Goal: Task Accomplishment & Management: Manage account settings

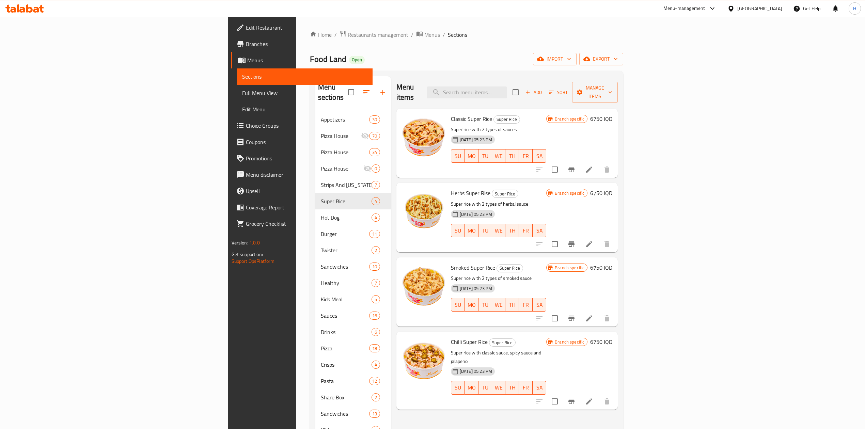
scroll to position [119, 0]
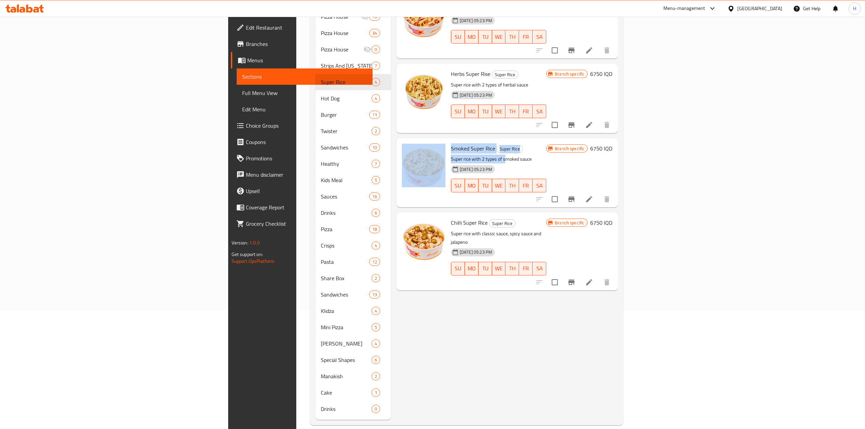
drag, startPoint x: 441, startPoint y: 144, endPoint x: 389, endPoint y: 144, distance: 52.8
click at [399, 147] on div "Smoked Super Rice Super Rice Super rice with 2 types of smoked sauce [DATE] 05:…" at bounding box center [507, 173] width 216 height 64
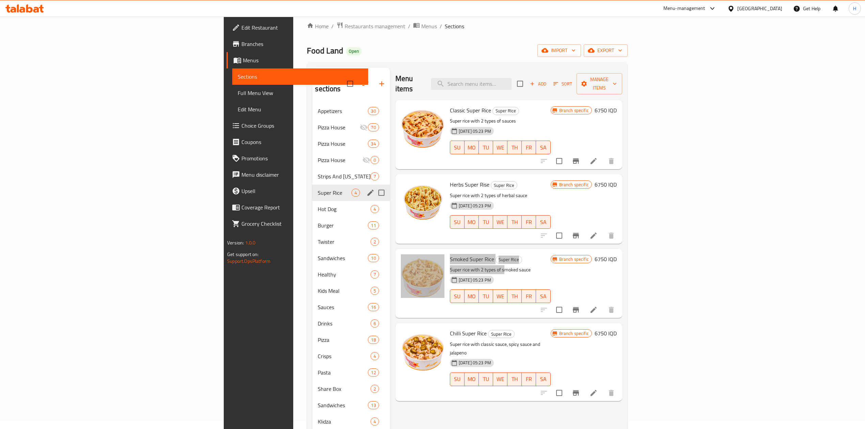
scroll to position [0, 0]
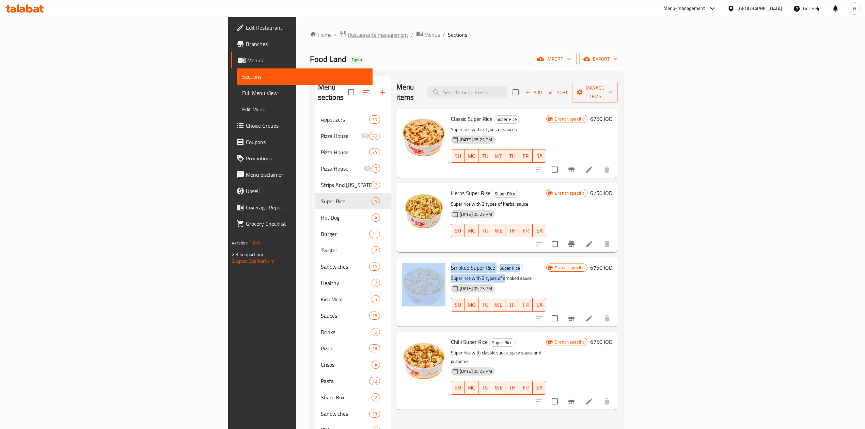
click at [348, 31] on span "Restaurants management" at bounding box center [378, 35] width 61 height 8
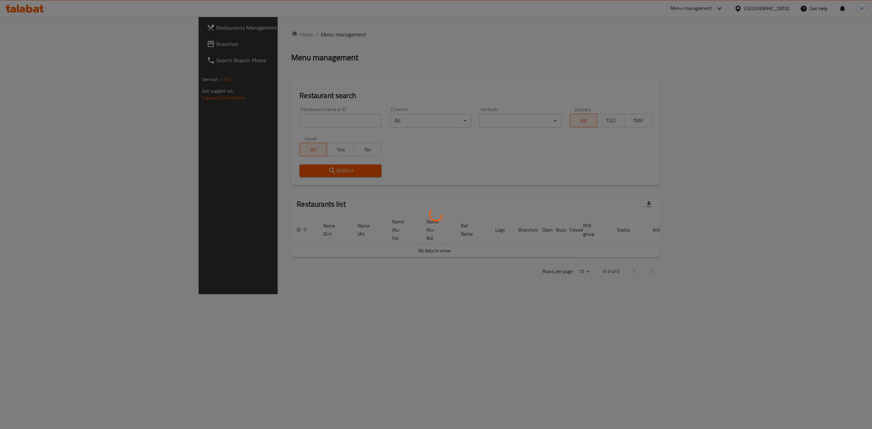
click at [234, 121] on div at bounding box center [436, 214] width 872 height 429
click at [233, 121] on div at bounding box center [436, 214] width 872 height 429
click at [261, 123] on div at bounding box center [436, 214] width 872 height 429
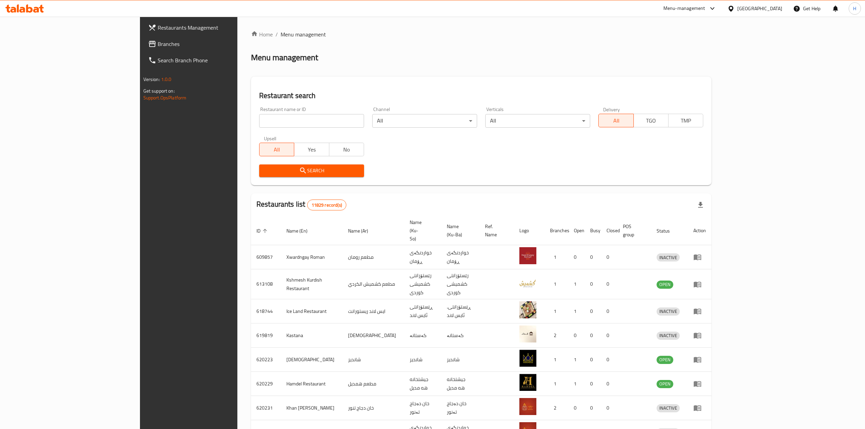
click at [271, 108] on div at bounding box center [432, 214] width 865 height 429
click at [273, 120] on input "search" at bounding box center [311, 121] width 105 height 14
paste input "691101"
type input "691101"
click button "Search" at bounding box center [311, 170] width 105 height 13
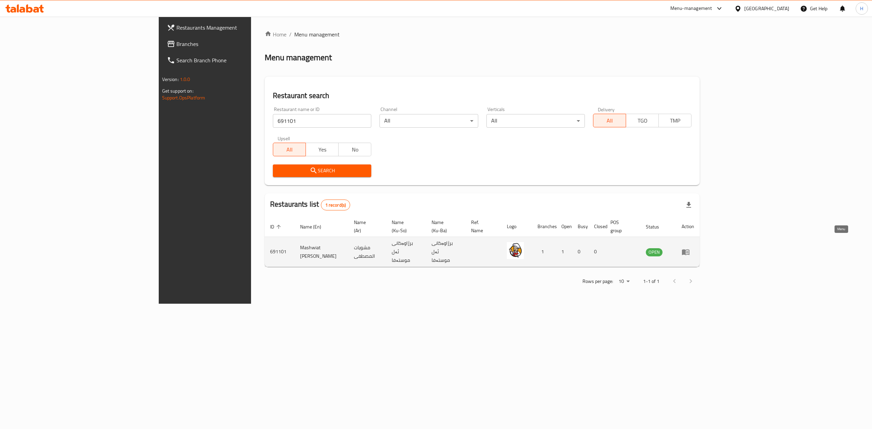
click at [689, 249] on icon "enhanced table" at bounding box center [685, 252] width 7 height 6
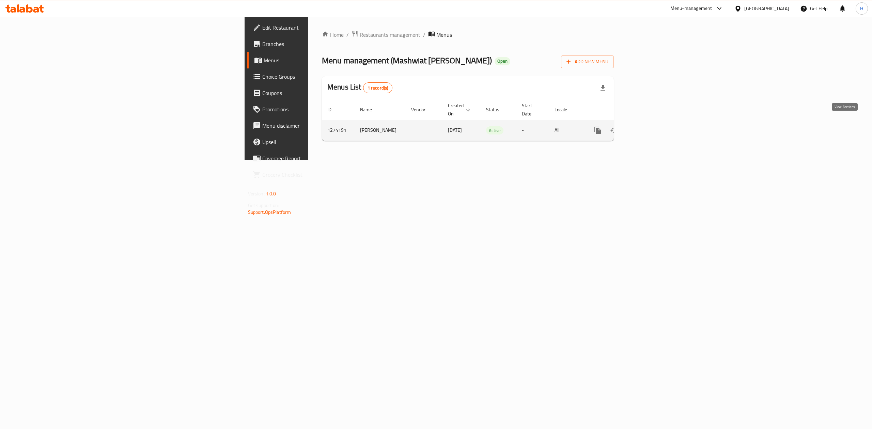
click at [650, 127] on icon "enhanced table" at bounding box center [647, 130] width 6 height 6
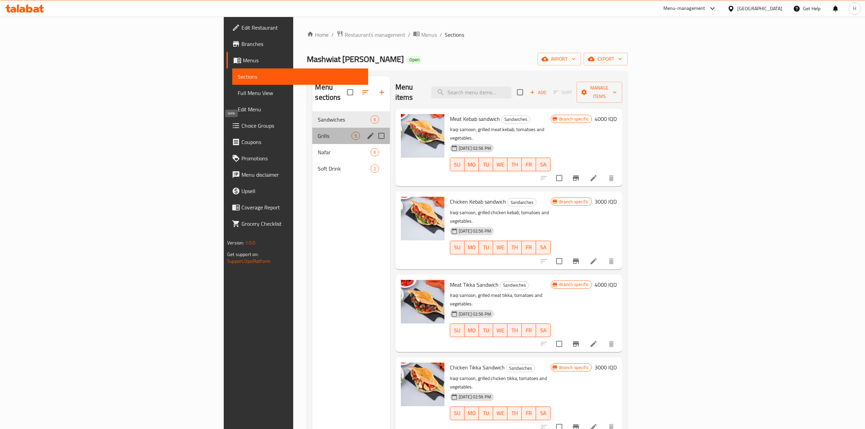
click at [318, 132] on span "Grills" at bounding box center [334, 136] width 33 height 8
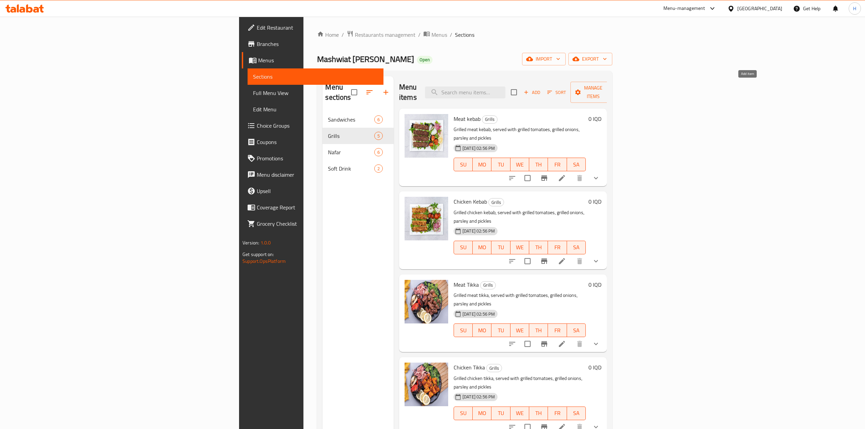
click at [541, 89] on span "Add" at bounding box center [532, 93] width 18 height 8
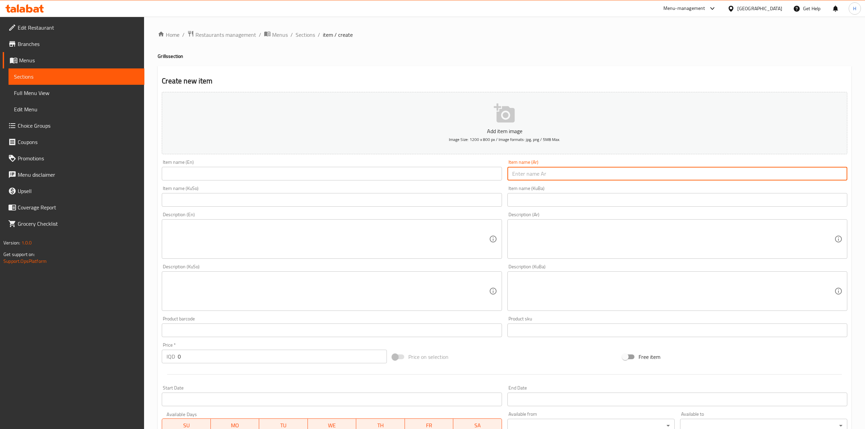
click at [557, 175] on input "text" at bounding box center [677, 174] width 340 height 14
drag, startPoint x: 557, startPoint y: 175, endPoint x: 547, endPoint y: 174, distance: 10.2
click at [557, 175] on input "text" at bounding box center [677, 174] width 340 height 14
type input "w"
type input "صينية اجنحة"
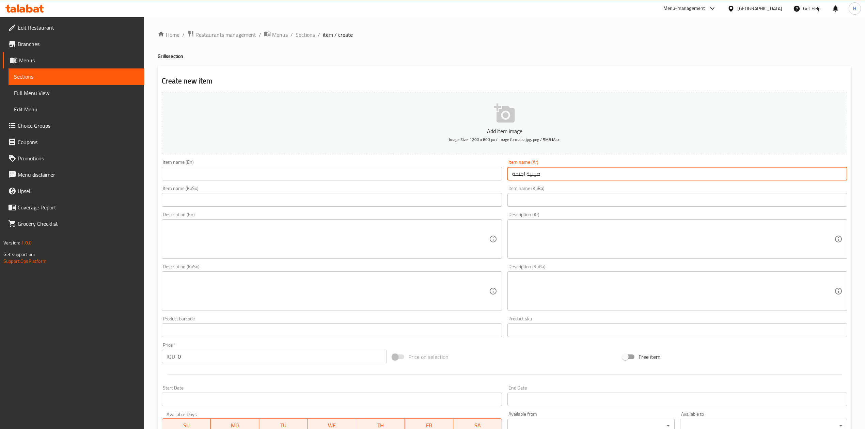
click at [383, 172] on input "text" at bounding box center [332, 174] width 340 height 14
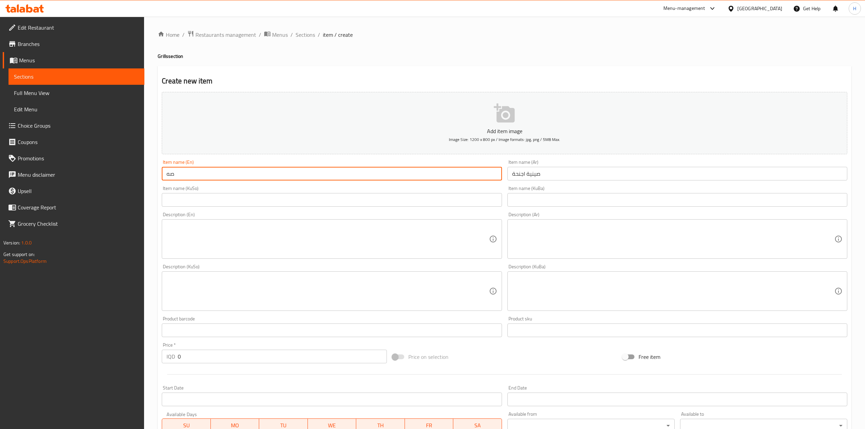
type input "ص"
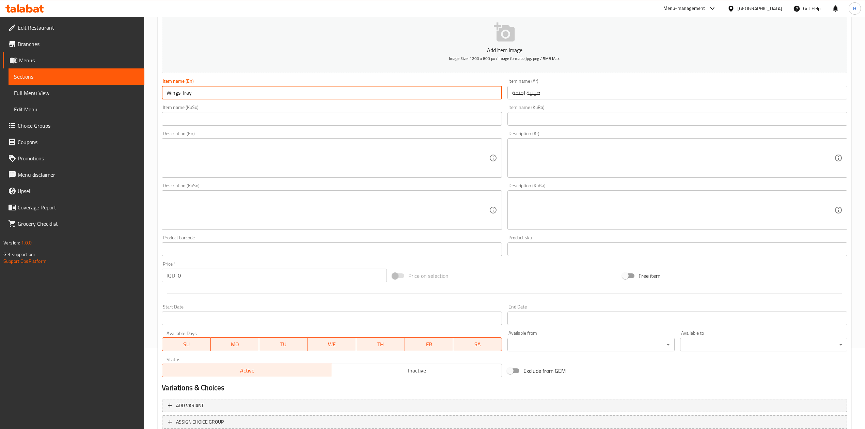
scroll to position [130, 0]
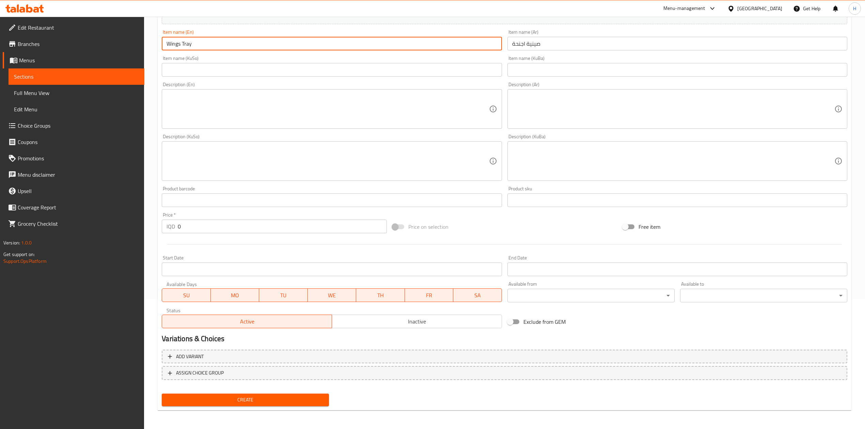
type input "Wings Tray"
click at [190, 222] on input "0" at bounding box center [282, 227] width 209 height 14
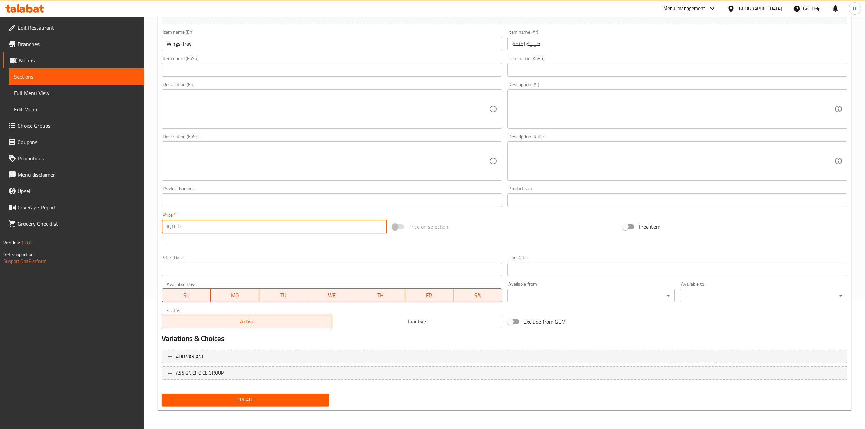
click at [190, 222] on input "0" at bounding box center [282, 227] width 209 height 14
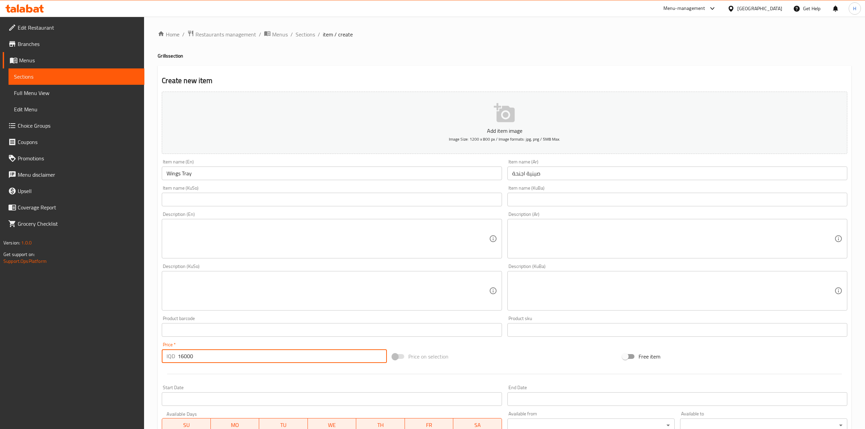
scroll to position [0, 0]
type input "16000"
click at [548, 239] on textarea at bounding box center [673, 239] width 322 height 32
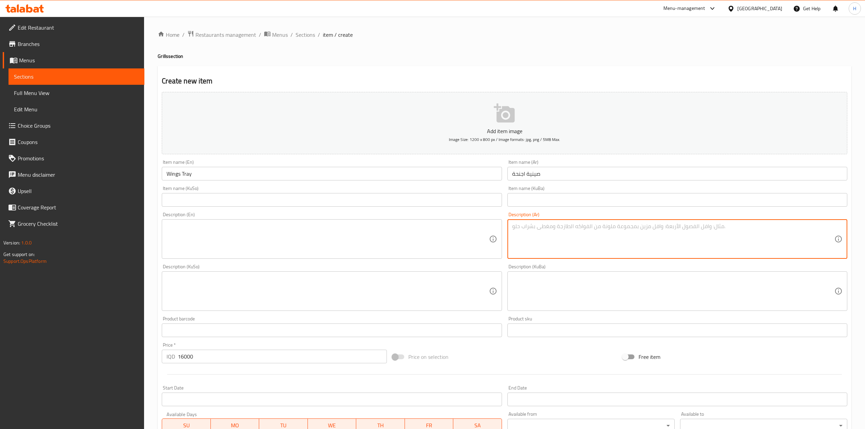
type textarea "h"
type textarea "اجنحة مشوية مع مقبلات وخبز"
click at [551, 238] on textarea "اجنحة مشوية مع مقبلات وخبز" at bounding box center [673, 239] width 322 height 32
click at [556, 241] on textarea "اجنحة مشوية مع مقبلات وخبز" at bounding box center [673, 239] width 322 height 32
click at [553, 240] on textarea "اجنحة مشوية مع مقبلات وخبز" at bounding box center [673, 239] width 322 height 32
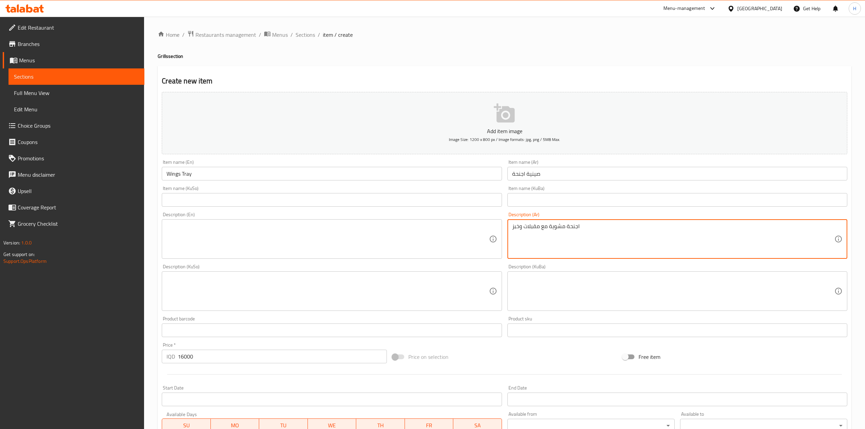
click at [553, 240] on textarea "اجنحة مشوية مع مقبلات وخبز" at bounding box center [673, 239] width 322 height 32
type textarea "اجنحة مشوية مع مقبلات وخبز"
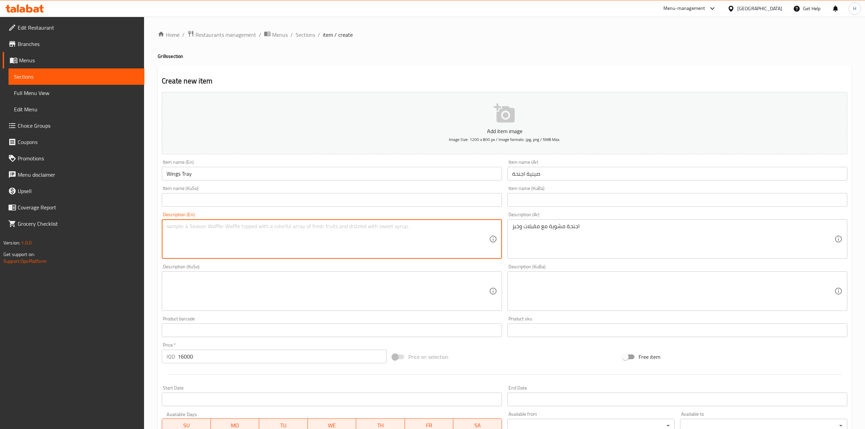
click at [255, 255] on textarea at bounding box center [328, 239] width 322 height 32
paste textarea "Grilled wings with appetizers and bread"
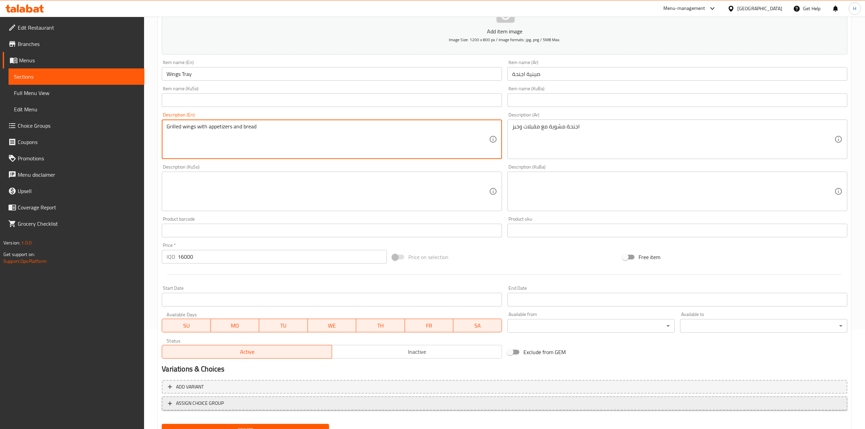
scroll to position [130, 0]
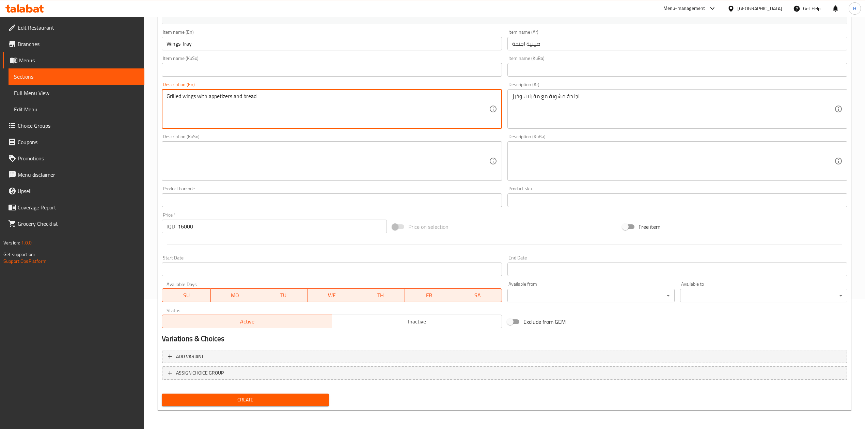
type textarea "Grilled wings with appetizers and bread"
click at [235, 400] on span "Create" at bounding box center [245, 400] width 156 height 9
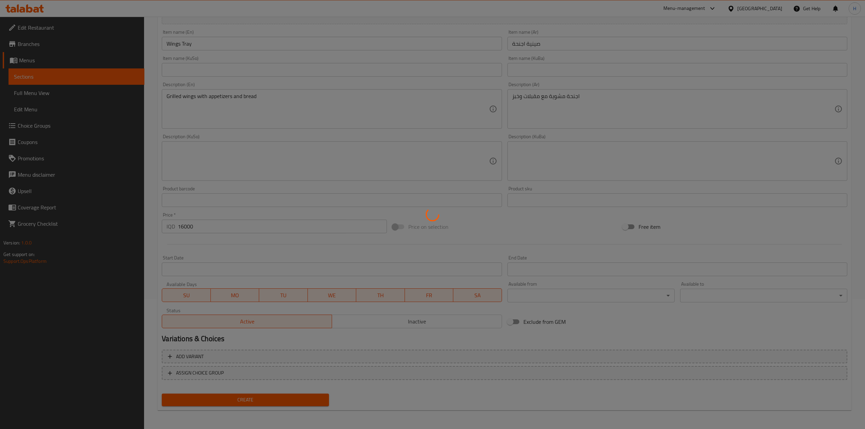
scroll to position [0, 0]
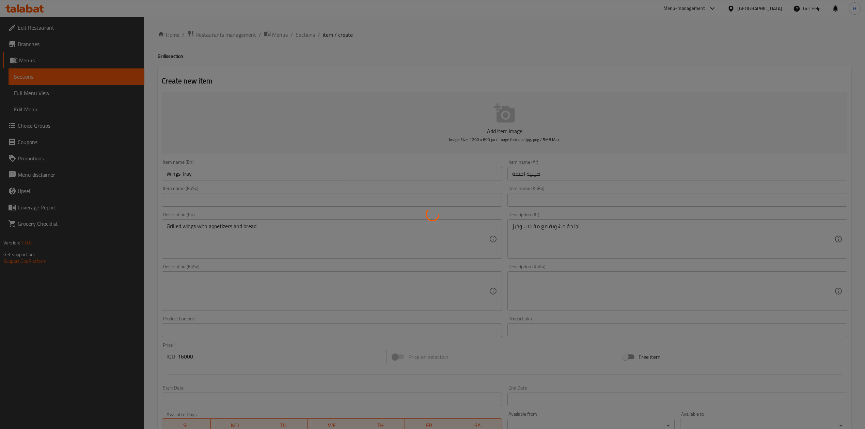
type input "0"
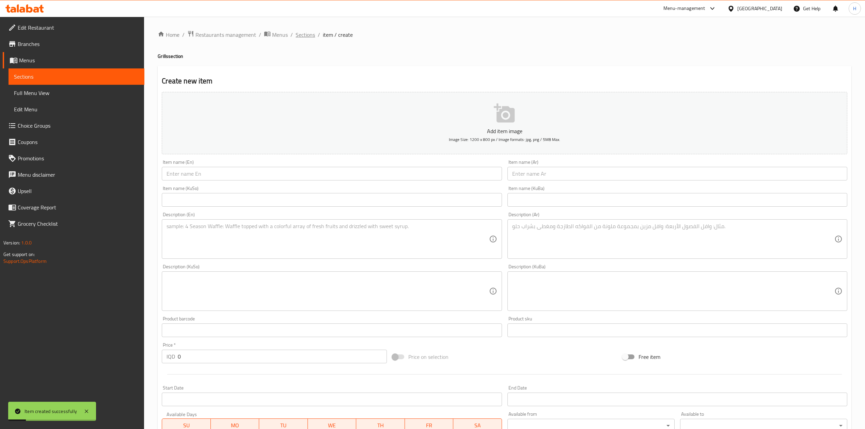
click at [311, 37] on span "Sections" at bounding box center [305, 35] width 19 height 8
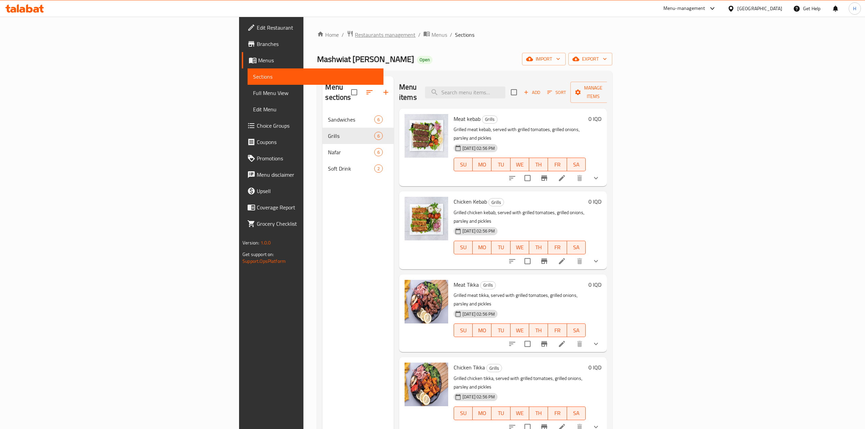
click at [355, 33] on span "Restaurants management" at bounding box center [385, 35] width 61 height 8
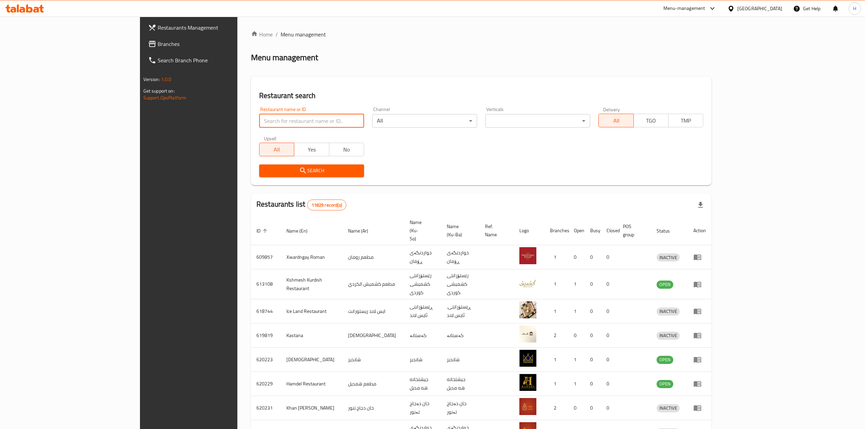
click at [259, 119] on input "search" at bounding box center [311, 121] width 105 height 14
paste input "686429"
type input "686429"
click button "Search" at bounding box center [311, 170] width 105 height 13
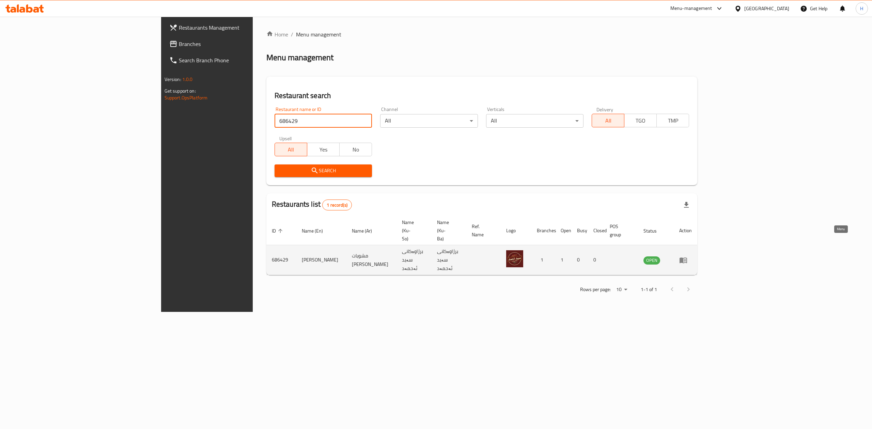
click at [687, 257] on icon "enhanced table" at bounding box center [682, 260] width 7 height 6
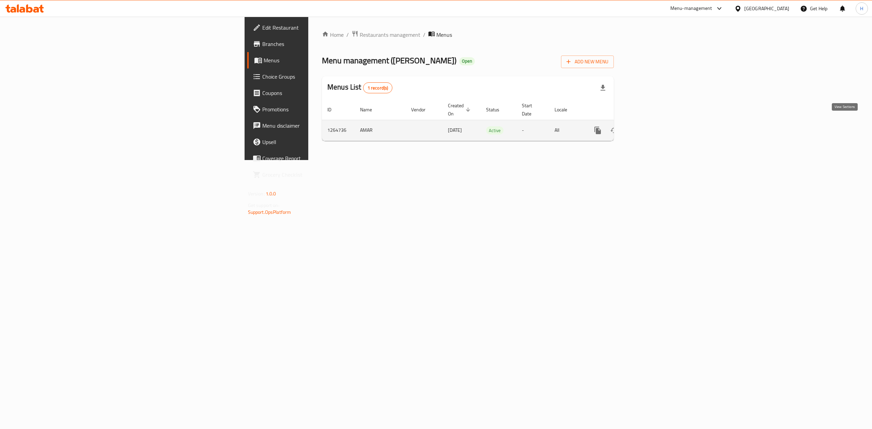
click at [651, 126] on icon "enhanced table" at bounding box center [647, 130] width 8 height 8
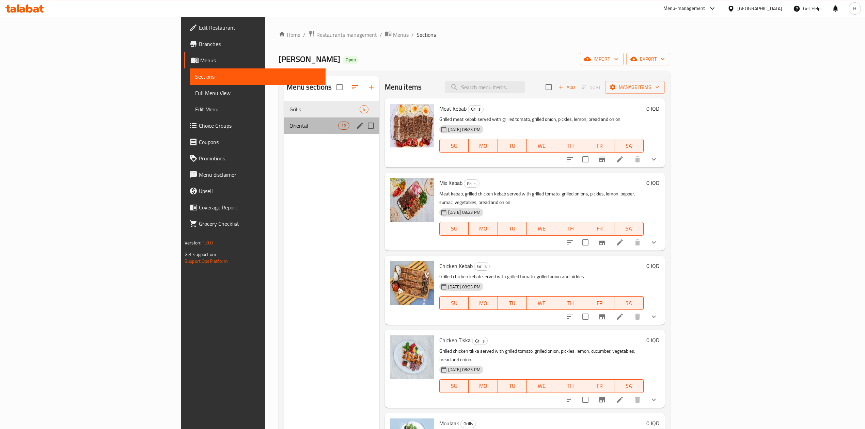
click at [284, 121] on div "Oriental 12" at bounding box center [331, 125] width 95 height 16
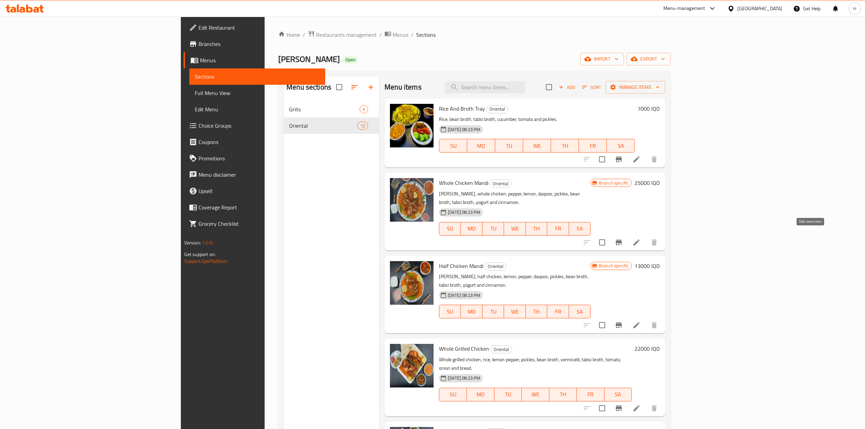
click at [641, 238] on icon at bounding box center [636, 242] width 8 height 8
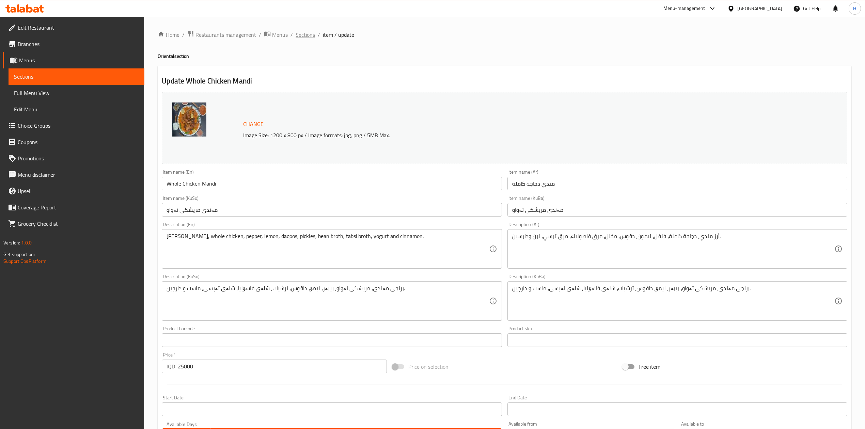
click at [310, 33] on span "Sections" at bounding box center [305, 35] width 19 height 8
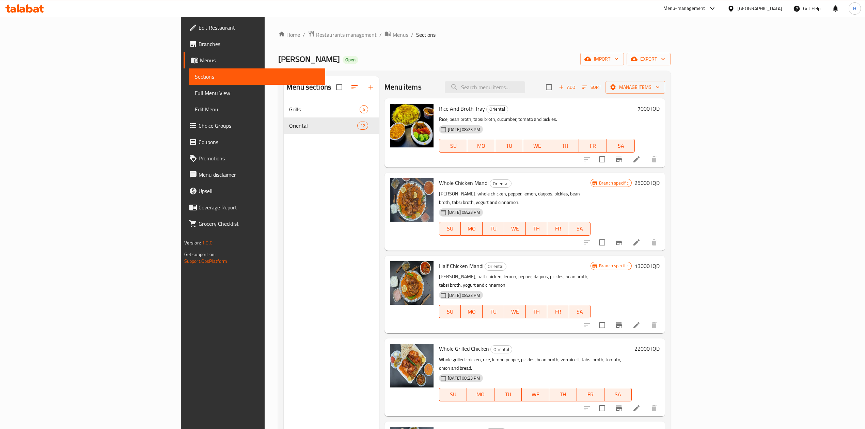
scroll to position [45, 0]
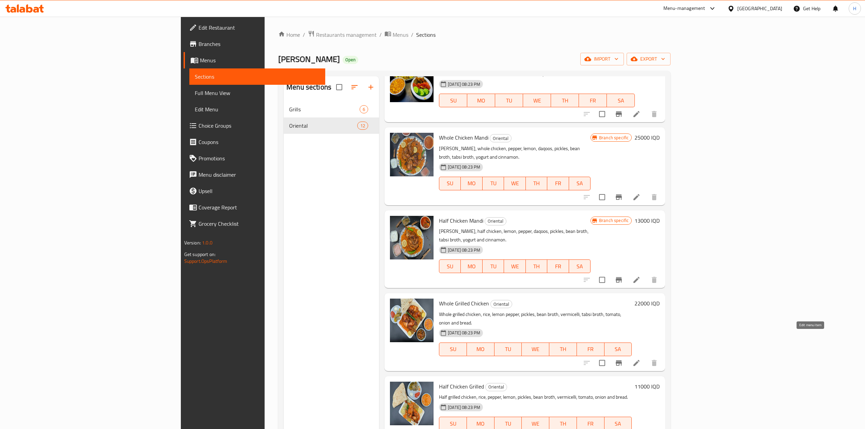
click at [641, 359] on icon at bounding box center [636, 363] width 8 height 8
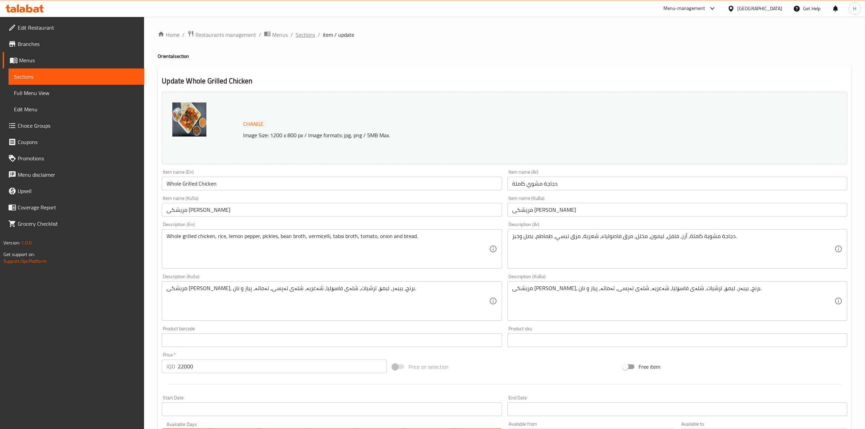
click at [310, 33] on span "Sections" at bounding box center [305, 35] width 19 height 8
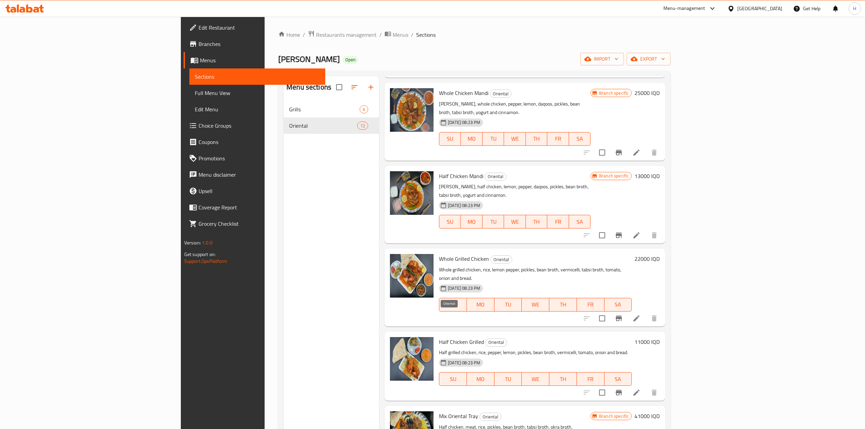
scroll to position [91, 0]
drag, startPoint x: 405, startPoint y: 353, endPoint x: 400, endPoint y: 341, distance: 13.6
click at [436, 355] on div "[DATE] 08:23 PM SU MO TU WE TH FR SA" at bounding box center [535, 373] width 198 height 37
click at [623, 314] on icon "Branch-specific-item" at bounding box center [619, 318] width 8 height 8
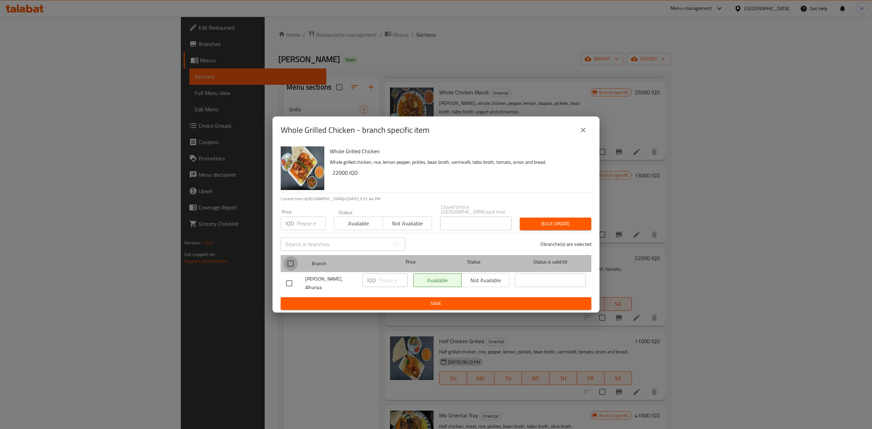
click at [289, 259] on input "checkbox" at bounding box center [290, 263] width 14 height 14
checkbox input "true"
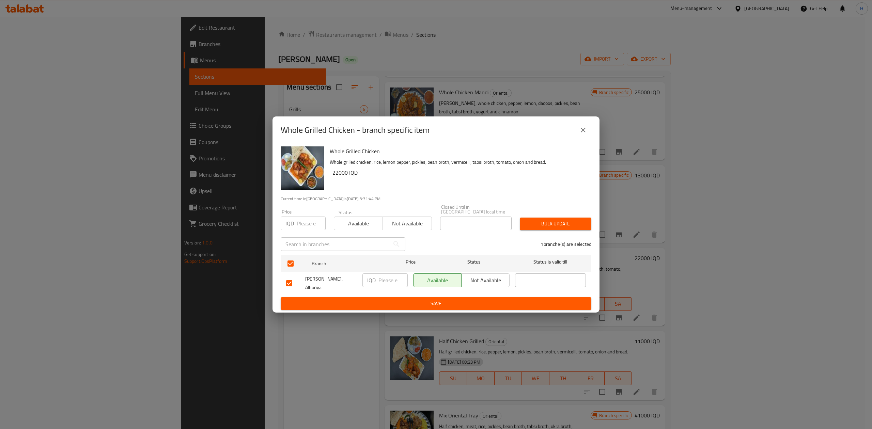
click at [380, 274] on input "number" at bounding box center [392, 280] width 29 height 14
type input "25000"
click at [391, 305] on button "Save" at bounding box center [436, 303] width 311 height 13
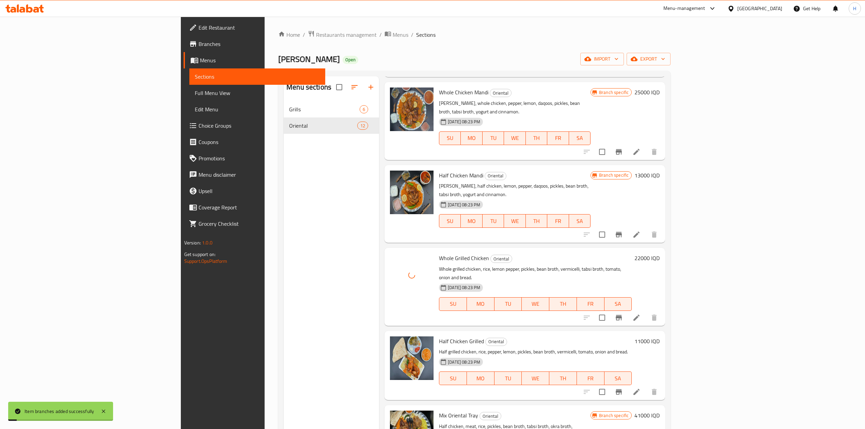
click at [660, 336] on h6 "11000 IQD" at bounding box center [646, 341] width 25 height 10
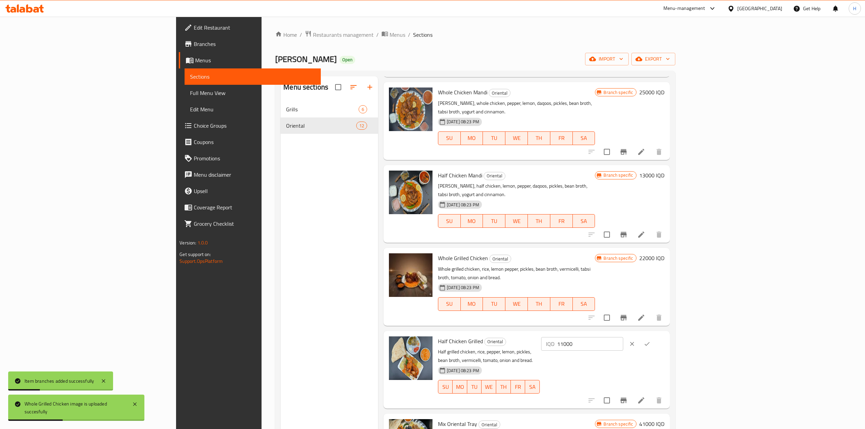
click at [664, 253] on h6 "22000 IQD" at bounding box center [651, 258] width 25 height 10
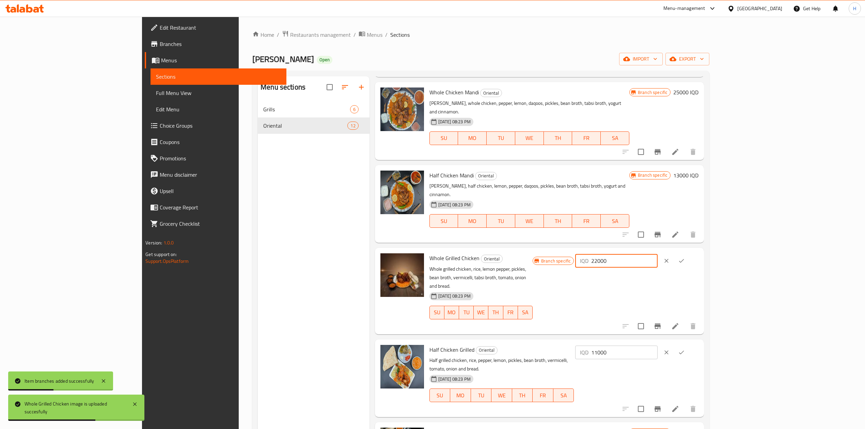
click at [657, 254] on input "22000" at bounding box center [624, 261] width 66 height 14
type input "25000"
click at [685, 257] on icon "ok" at bounding box center [681, 260] width 7 height 7
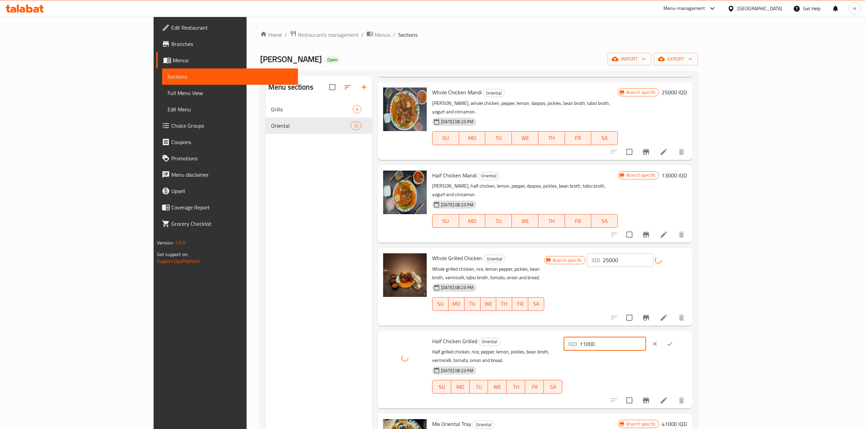
click at [646, 337] on input "11000" at bounding box center [613, 344] width 66 height 14
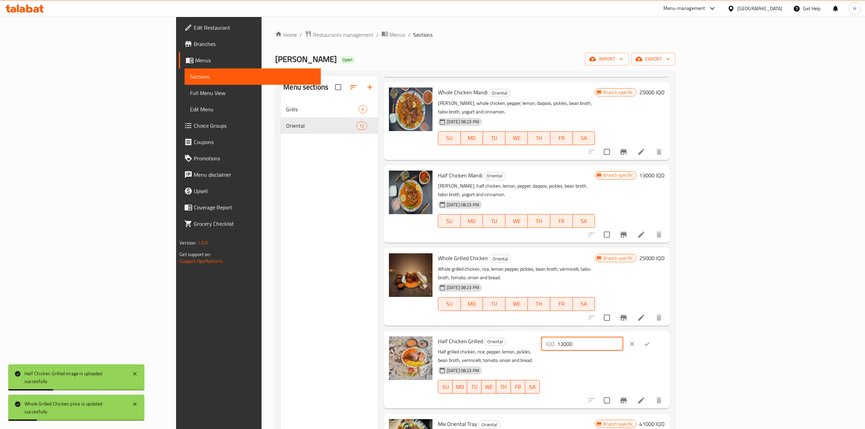
type input "13000"
click at [650, 341] on icon "ok" at bounding box center [647, 344] width 7 height 7
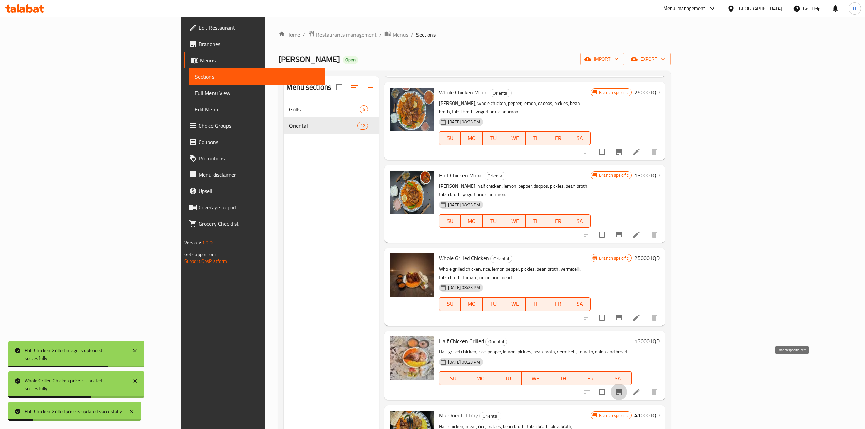
click at [623, 388] on icon "Branch-specific-item" at bounding box center [619, 392] width 8 height 8
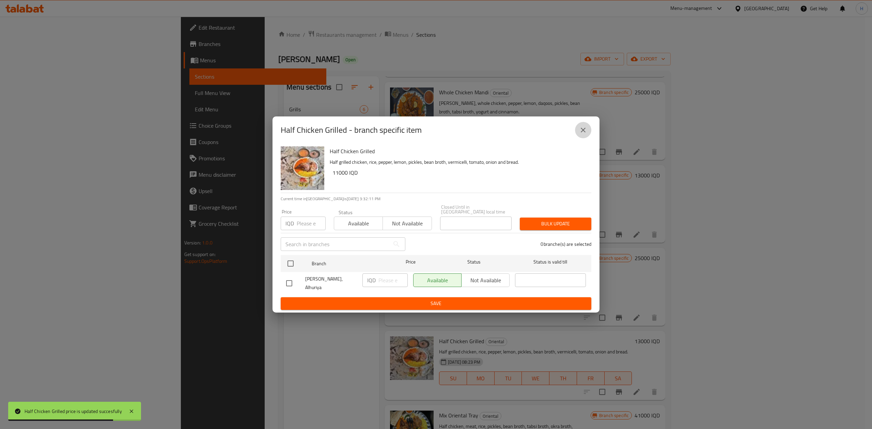
click at [581, 129] on icon "close" at bounding box center [583, 130] width 8 height 8
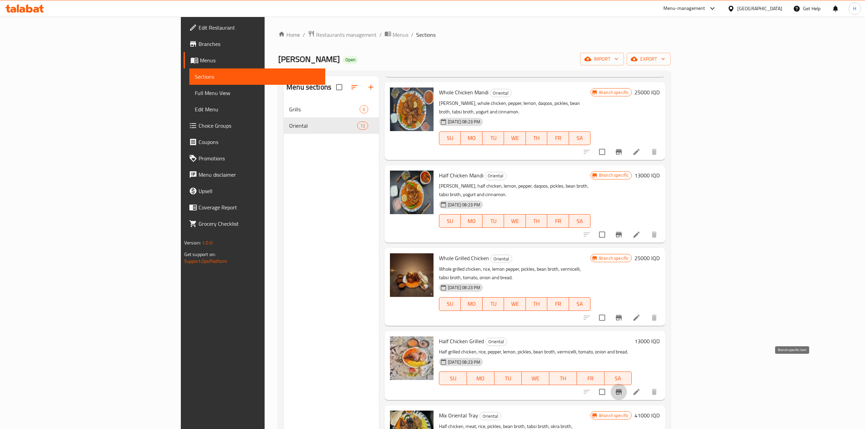
click at [627, 384] on button "Branch-specific-item" at bounding box center [619, 392] width 16 height 16
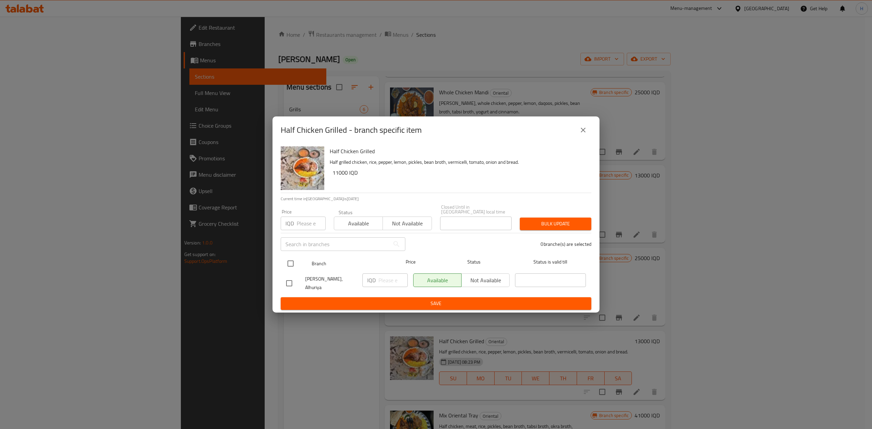
click at [289, 261] on input "checkbox" at bounding box center [290, 263] width 14 height 14
checkbox input "true"
click at [391, 277] on input "number" at bounding box center [392, 280] width 29 height 14
type input "13000"
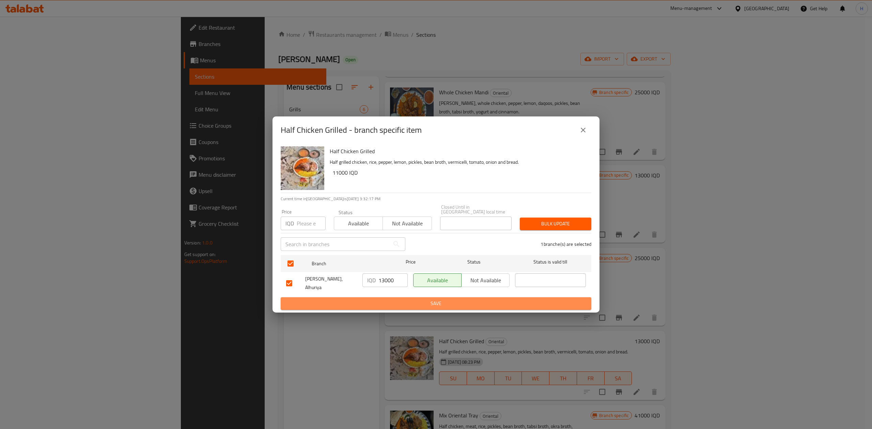
click at [394, 302] on span "Save" at bounding box center [436, 303] width 300 height 9
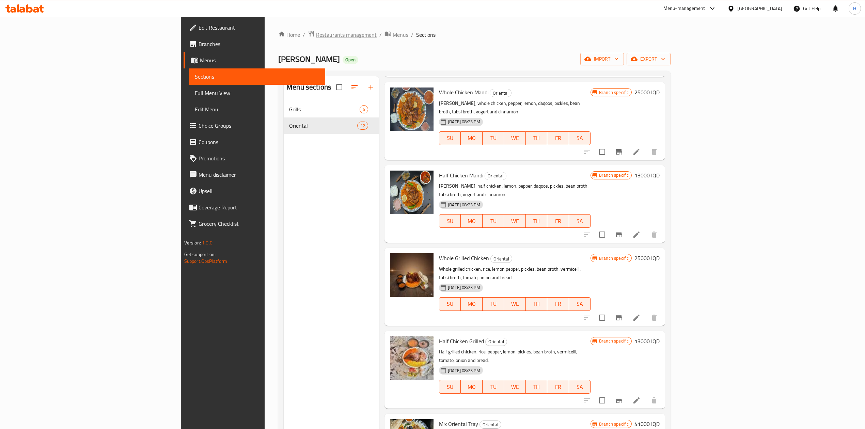
click at [316, 33] on span "Restaurants management" at bounding box center [346, 35] width 61 height 8
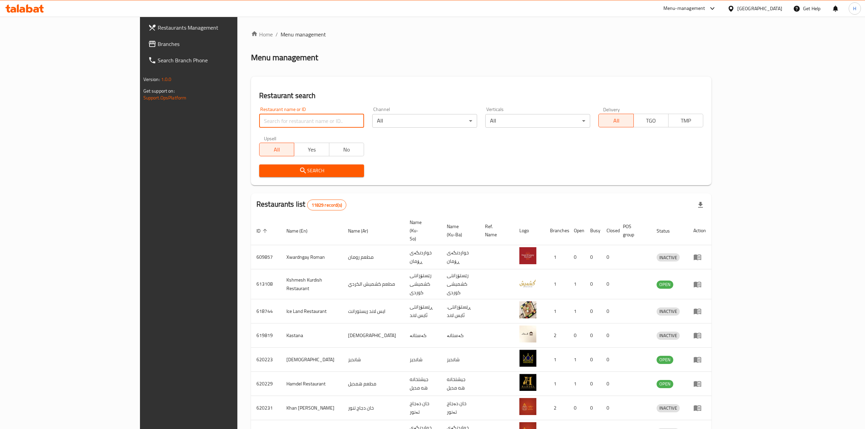
click at [259, 119] on input "search" at bounding box center [311, 121] width 105 height 14
paste input "690501"
type input "690501"
click button "Search" at bounding box center [311, 170] width 105 height 13
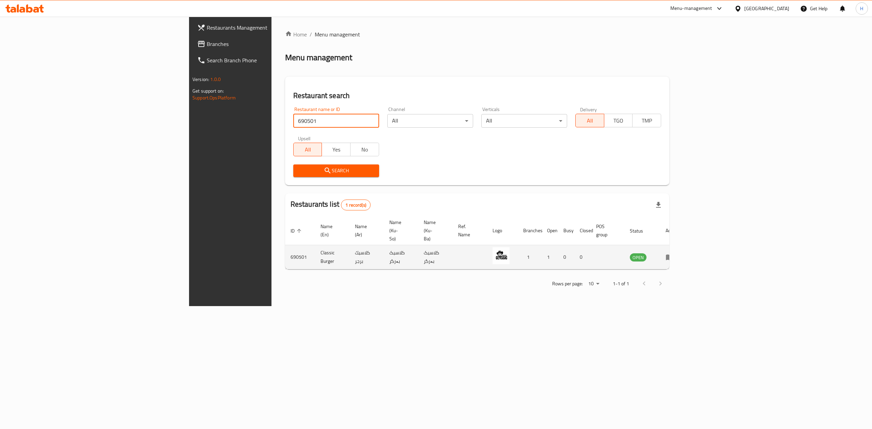
click at [683, 246] on td "enhanced table" at bounding box center [671, 257] width 23 height 24
click at [683, 245] on td "enhanced table" at bounding box center [671, 257] width 23 height 24
click at [673, 255] on icon "enhanced table" at bounding box center [669, 258] width 7 height 6
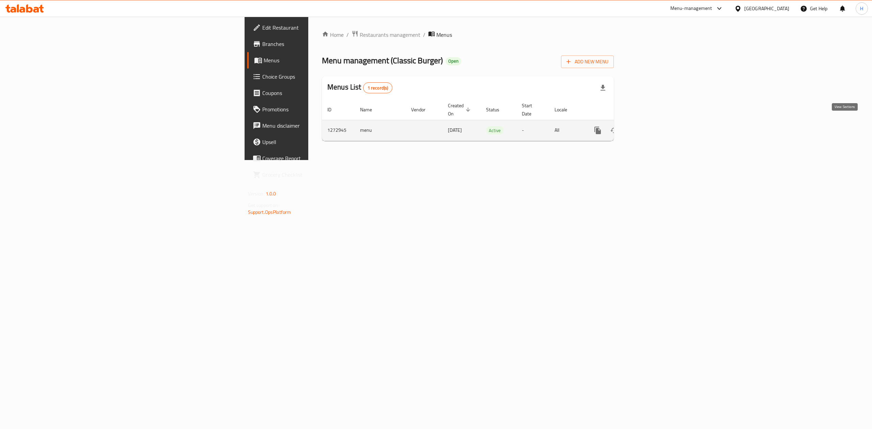
click at [655, 129] on link "enhanced table" at bounding box center [646, 130] width 16 height 16
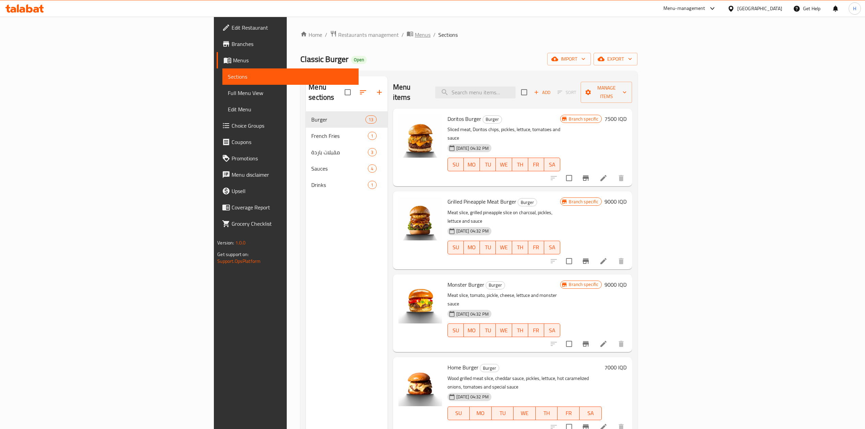
click at [415, 32] on span "Menus" at bounding box center [423, 35] width 16 height 8
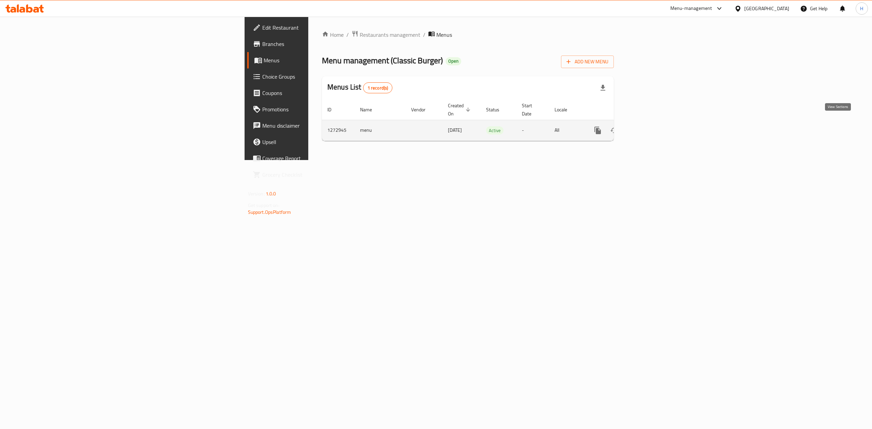
click at [651, 126] on icon "enhanced table" at bounding box center [647, 130] width 8 height 8
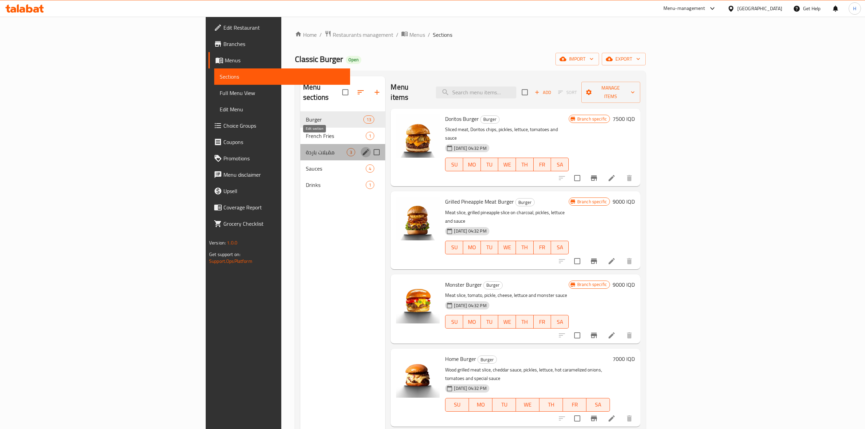
click at [363, 149] on icon "edit" at bounding box center [366, 152] width 6 height 6
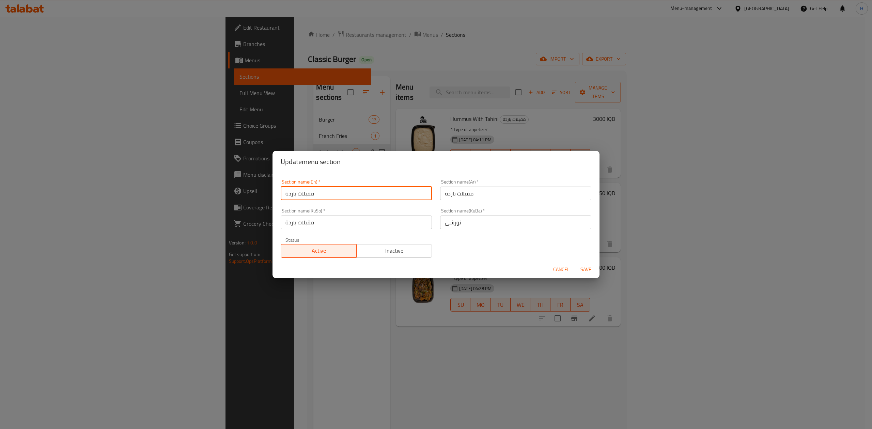
click at [376, 198] on input "مقبلات باردة" at bounding box center [356, 194] width 151 height 14
type input "ؤ"
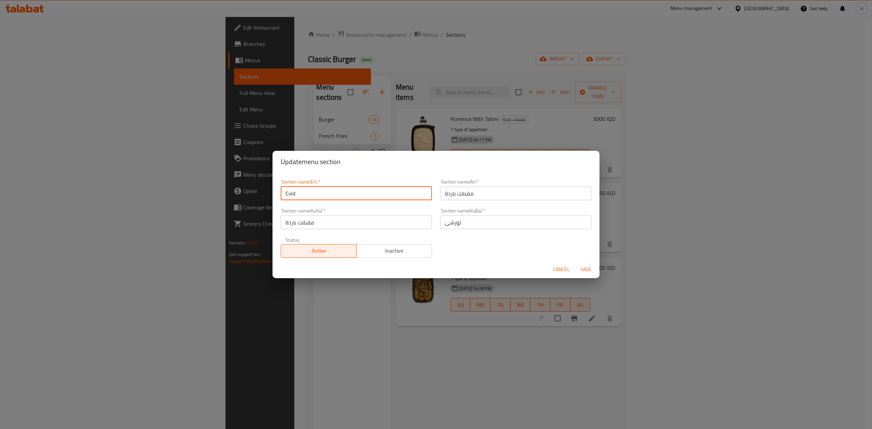
type input "Cold"
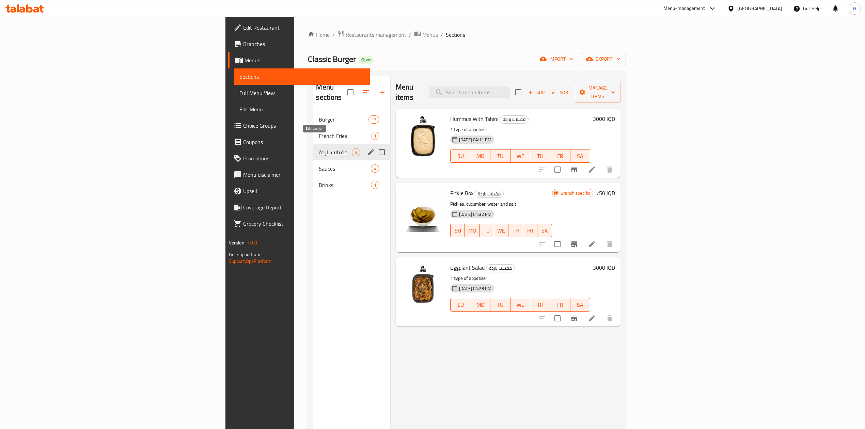
click at [367, 148] on icon "edit" at bounding box center [371, 152] width 8 height 8
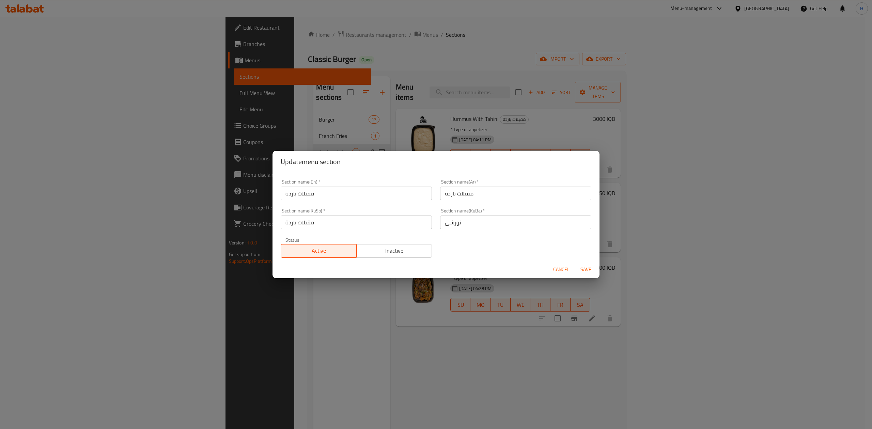
click at [315, 190] on input "مقبلات باردة" at bounding box center [356, 194] width 151 height 14
click at [314, 191] on input "مقبلات باردة" at bounding box center [356, 194] width 151 height 14
type input "Cold"
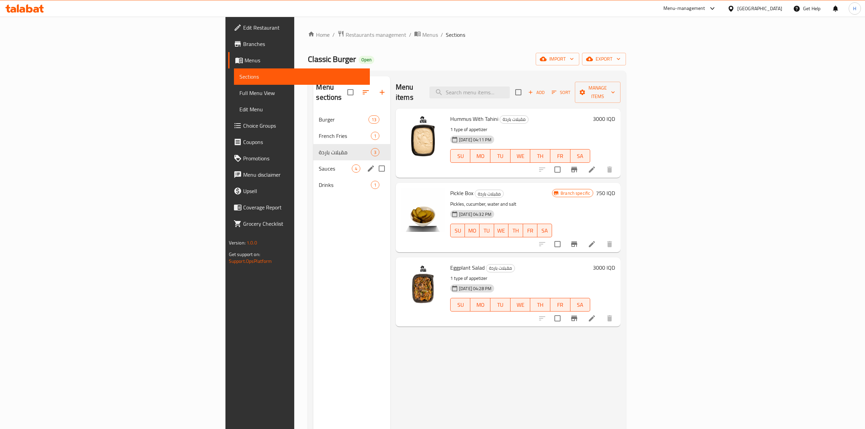
click at [313, 160] on div "Sauces 4" at bounding box center [351, 168] width 77 height 16
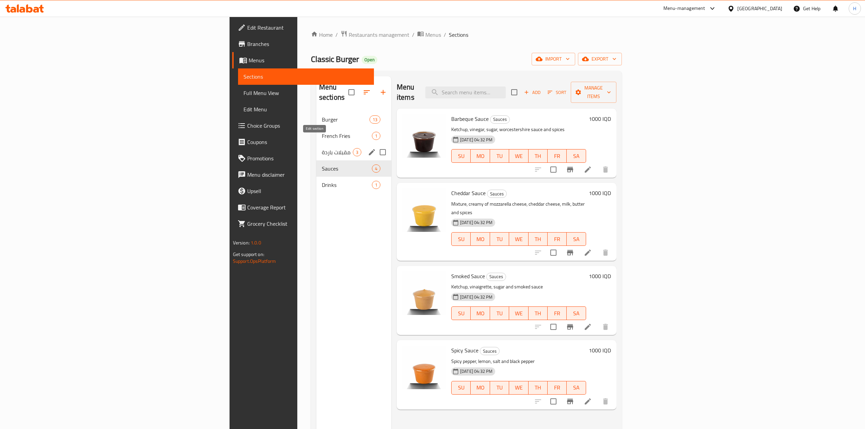
click at [368, 148] on icon "edit" at bounding box center [372, 152] width 8 height 8
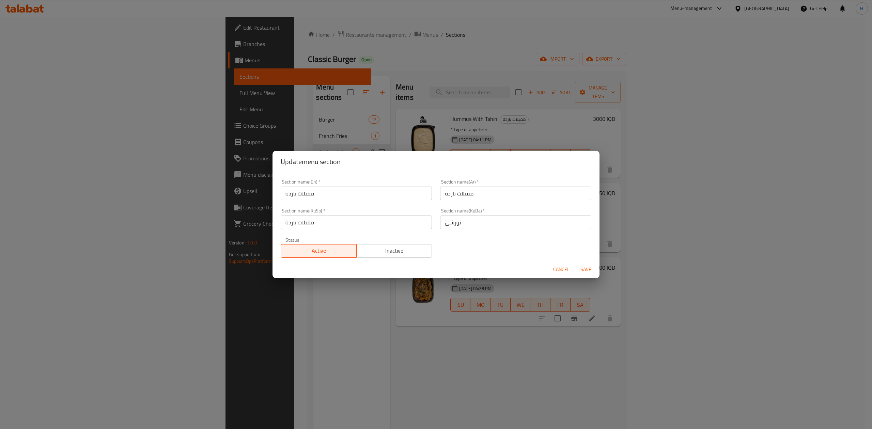
click at [333, 208] on div "Section name(KuSo)   * مقبلات باردة Section name(KuSo) *" at bounding box center [356, 218] width 151 height 21
click at [338, 198] on input "مقبلات باردة" at bounding box center [356, 194] width 151 height 14
type input "ؤ"
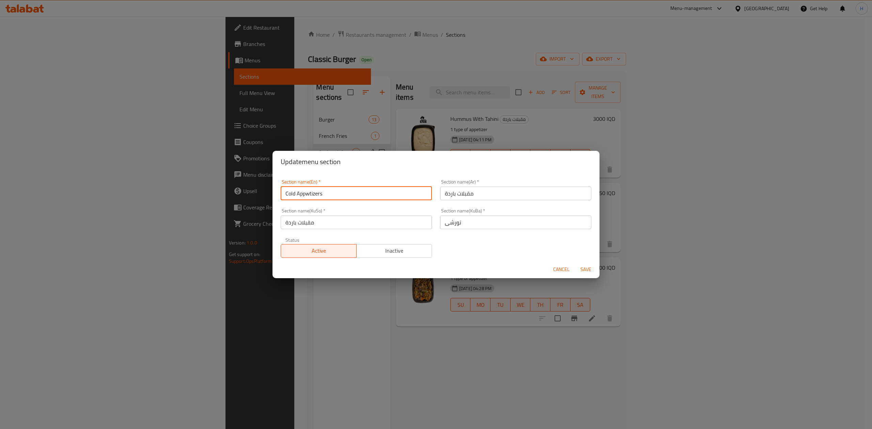
type input "Cold Appwtizers"
click at [575, 263] on button "Save" at bounding box center [586, 269] width 22 height 13
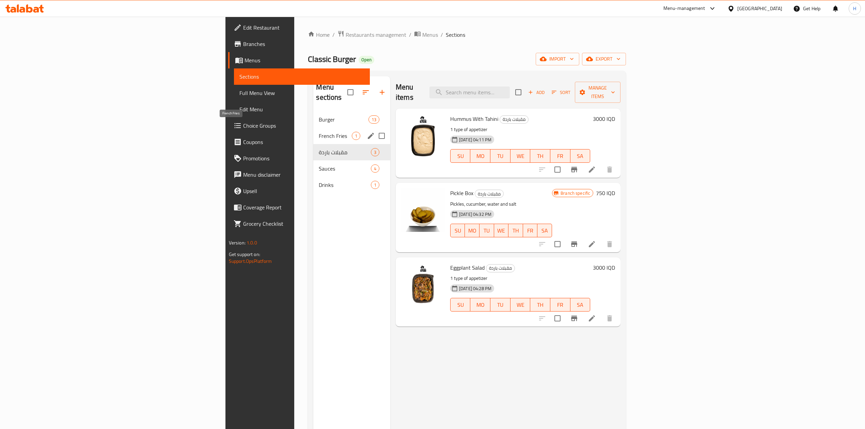
click at [319, 132] on span "French Fries" at bounding box center [335, 136] width 33 height 8
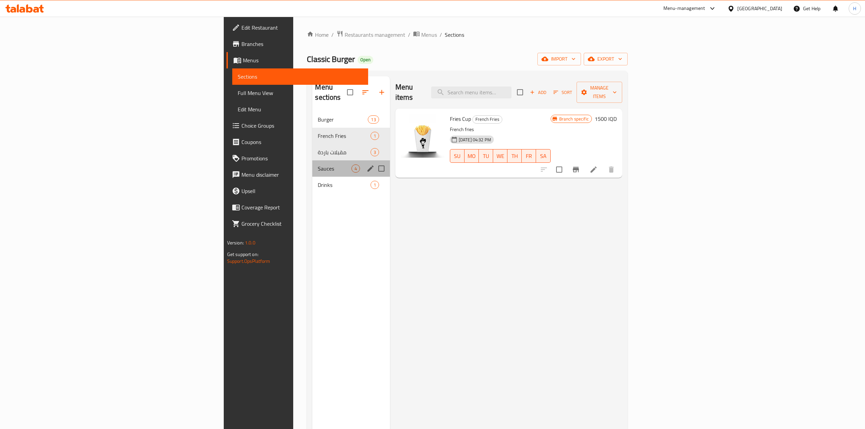
click at [312, 160] on div "Sauces 4" at bounding box center [350, 168] width 77 height 16
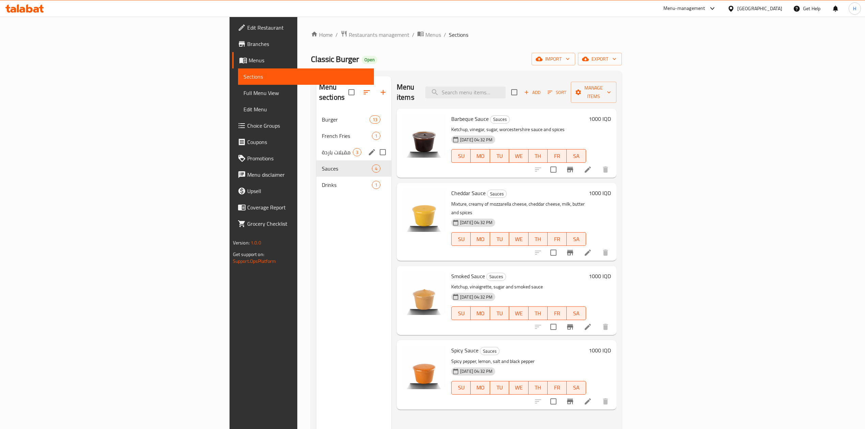
click at [322, 148] on span "مقبلات باردة" at bounding box center [337, 152] width 31 height 8
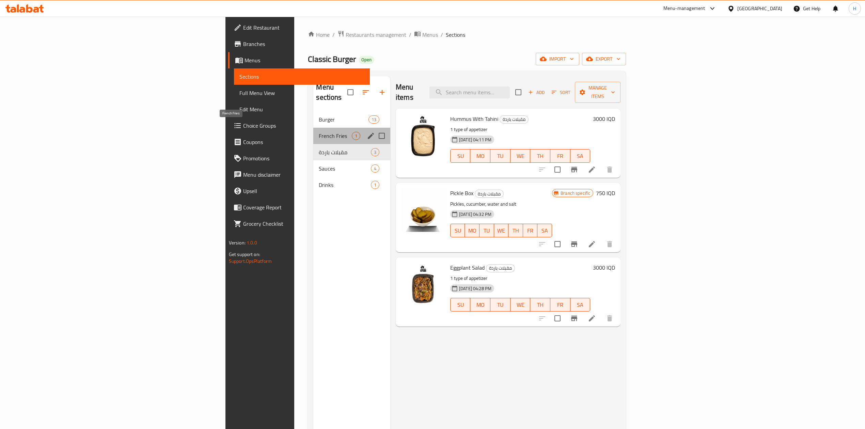
click at [319, 132] on span "French Fries" at bounding box center [335, 136] width 33 height 8
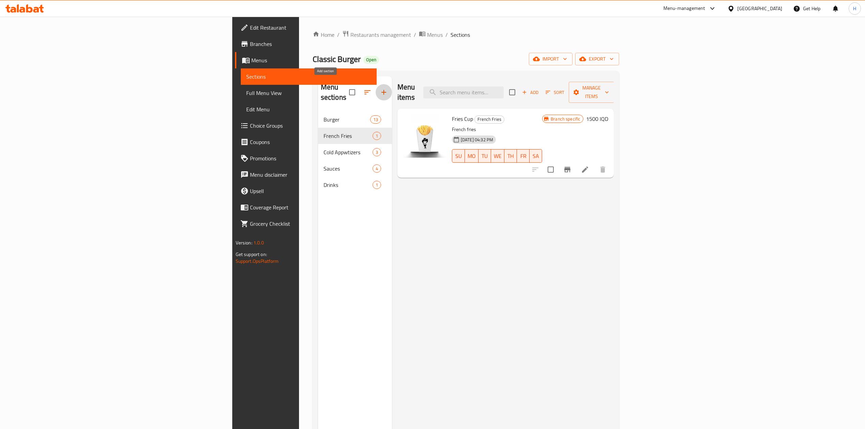
click at [376, 84] on button "button" at bounding box center [384, 92] width 16 height 16
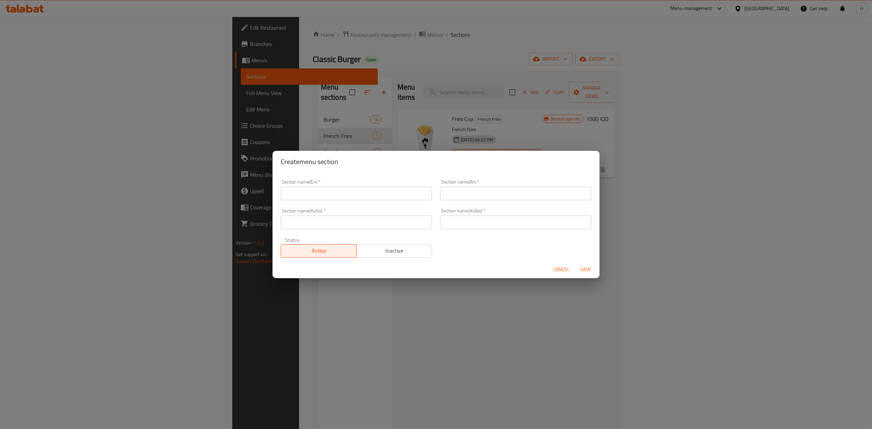
click at [340, 193] on input "text" at bounding box center [356, 194] width 151 height 14
type input "Corn"
drag, startPoint x: 445, startPoint y: 194, endPoint x: 440, endPoint y: 193, distance: 4.8
click at [441, 194] on input "text" at bounding box center [515, 194] width 151 height 14
type input "الذرة"
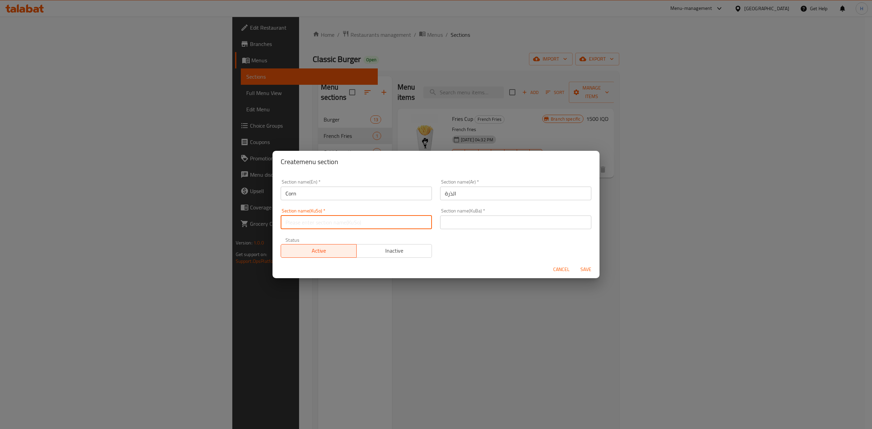
click at [390, 223] on input "text" at bounding box center [356, 223] width 151 height 14
type input "."
click at [458, 222] on input "text" at bounding box center [515, 223] width 151 height 14
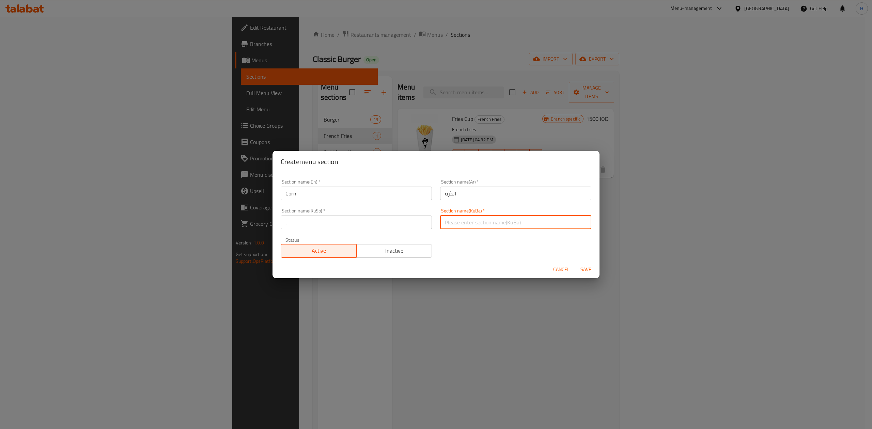
type input "."
click at [582, 267] on span "Save" at bounding box center [586, 269] width 16 height 9
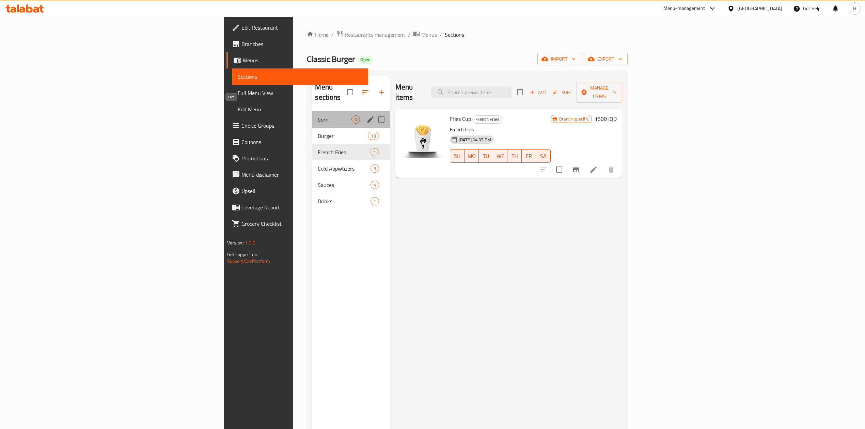
click at [318, 115] on span "Corn" at bounding box center [334, 119] width 33 height 8
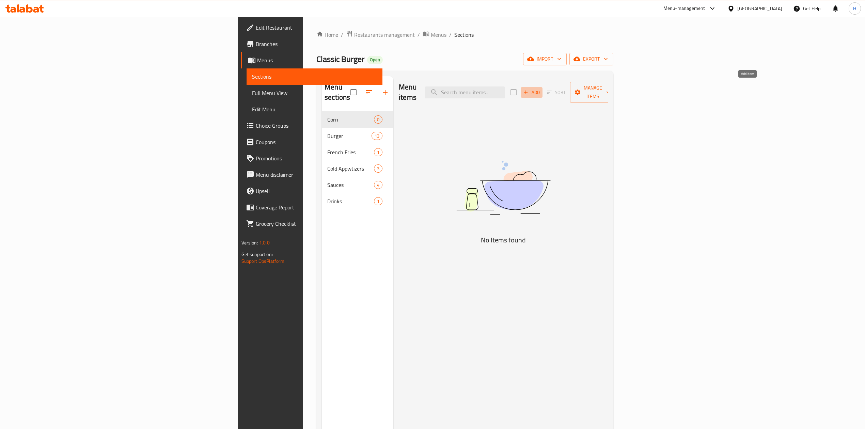
click at [541, 89] on span "Add" at bounding box center [531, 93] width 18 height 8
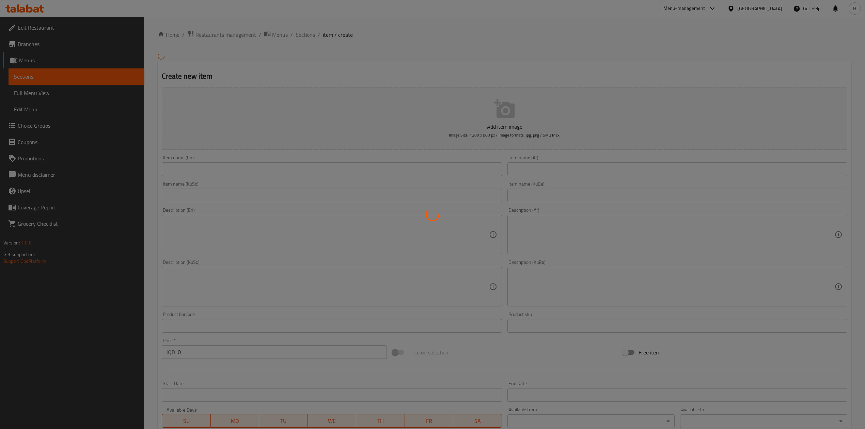
click at [600, 165] on div at bounding box center [432, 214] width 865 height 429
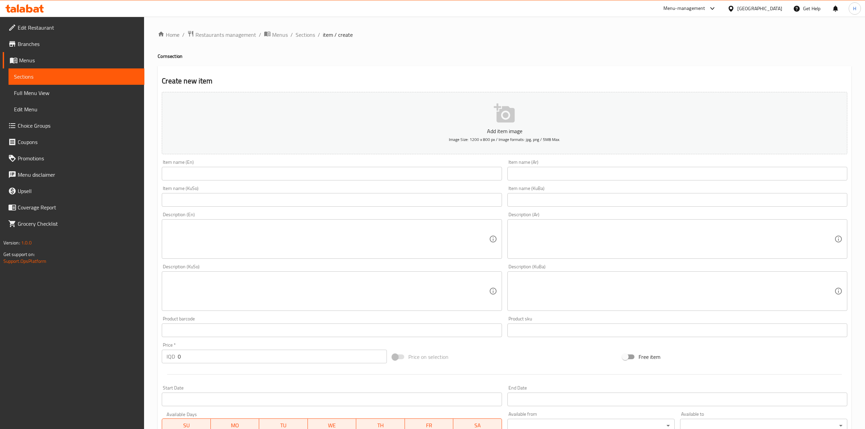
click at [579, 171] on div at bounding box center [432, 214] width 865 height 429
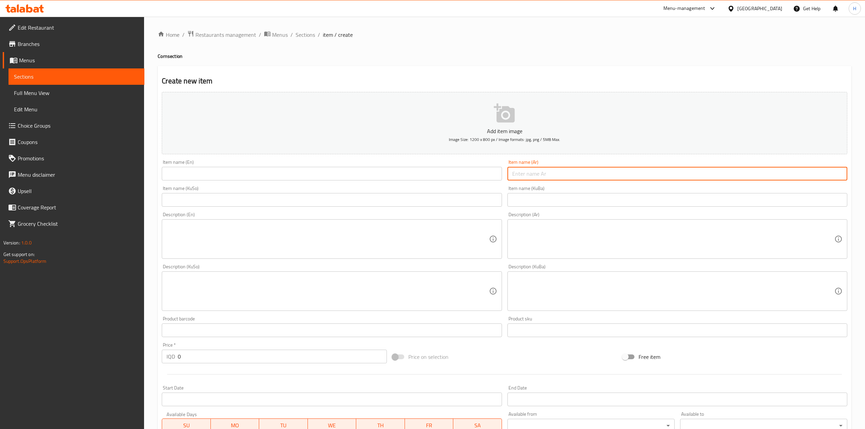
drag, startPoint x: 576, startPoint y: 171, endPoint x: 569, endPoint y: 173, distance: 7.9
click at [574, 172] on input "text" at bounding box center [677, 174] width 340 height 14
click at [556, 176] on input "text" at bounding box center [677, 174] width 340 height 14
paste input "علبة ذرة مع صلصة شيدر"
type input "علبة ذرة مع صلصة شيدر"
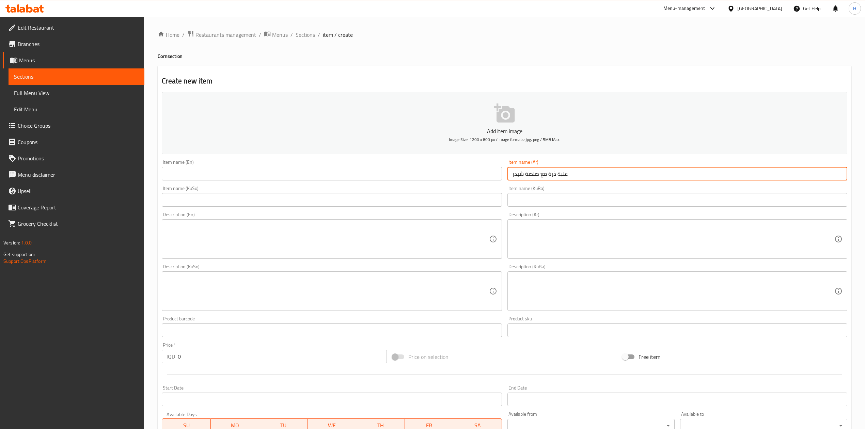
click at [270, 176] on input "text" at bounding box center [332, 174] width 340 height 14
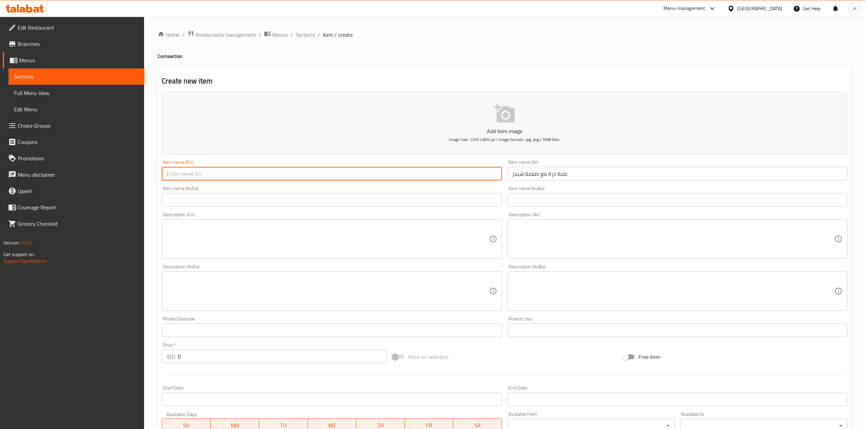
paste input "Corn on the Cob with Cheddar Sauce"
drag, startPoint x: 178, startPoint y: 175, endPoint x: 311, endPoint y: 174, distance: 132.8
click at [311, 174] on input "Corn on the Cob with Cheddar Sauce" at bounding box center [332, 174] width 340 height 14
type input "Corn Cup With Cheader Sauce"
drag, startPoint x: 215, startPoint y: 177, endPoint x: 374, endPoint y: 186, distance: 158.9
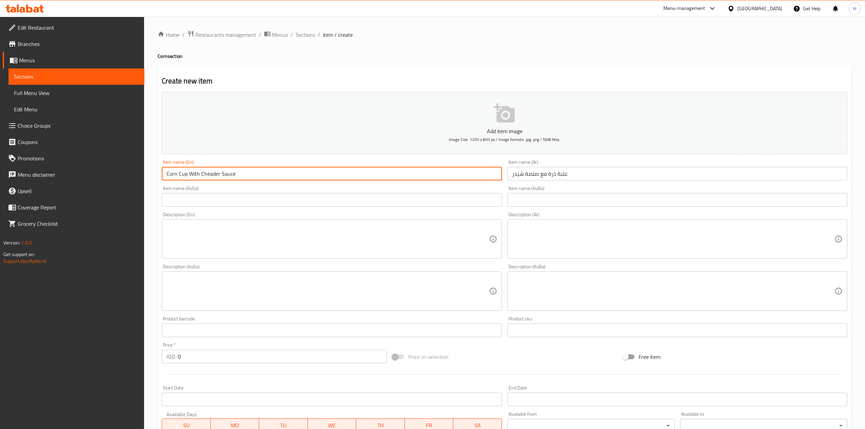
click at [374, 186] on div "Item name (KuSo) Item name (KuSo)" at bounding box center [331, 196] width 345 height 26
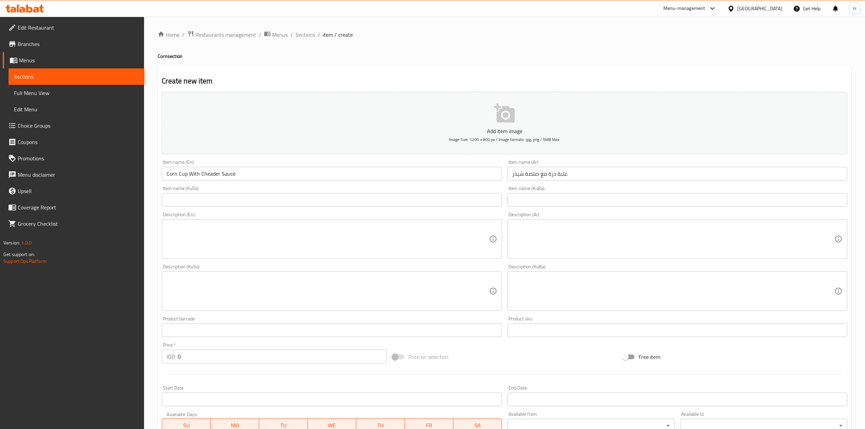
click at [640, 238] on textarea at bounding box center [673, 239] width 322 height 32
paste textarea "ذرة مطبوخة بالزبدة والتوابل مع علبة صلصة شيدر"
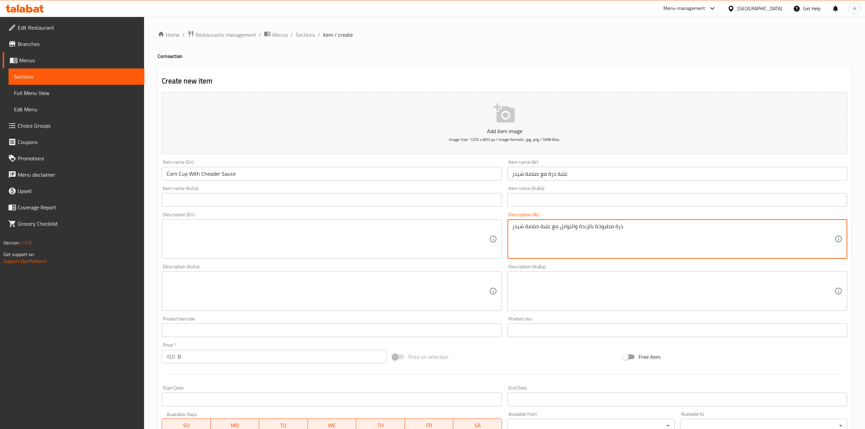
type textarea "ذرة مطبوخة بالزبدة والتوابل مع علبة صلصة شيدر"
click at [249, 249] on textarea at bounding box center [328, 239] width 322 height 32
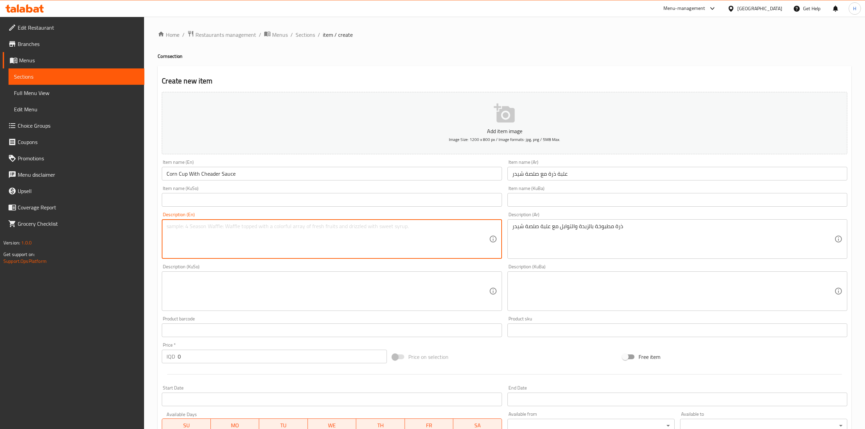
paste textarea "Corn cooked with butter and spices, served with a container of cheddar sauce."
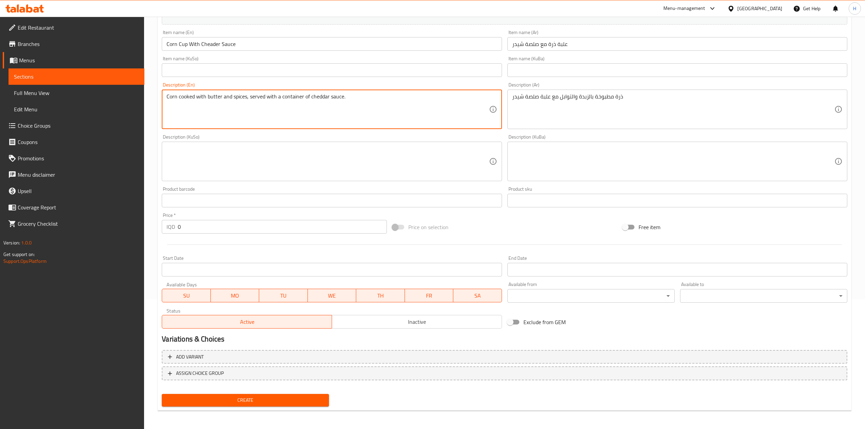
scroll to position [130, 0]
type textarea "Corn cooked with butter and spices, served with a container of cheddar sauce."
click at [206, 227] on input "0" at bounding box center [282, 227] width 209 height 14
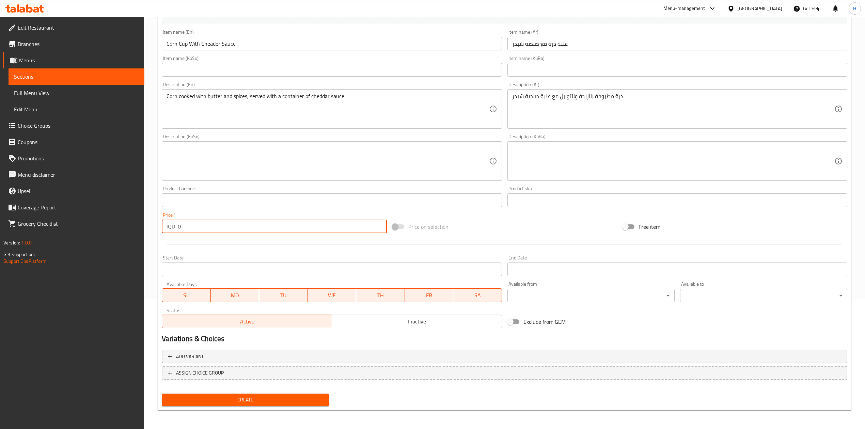
click at [206, 227] on input "0" at bounding box center [282, 227] width 209 height 14
type input "5000"
click at [253, 397] on span "Create" at bounding box center [245, 400] width 156 height 9
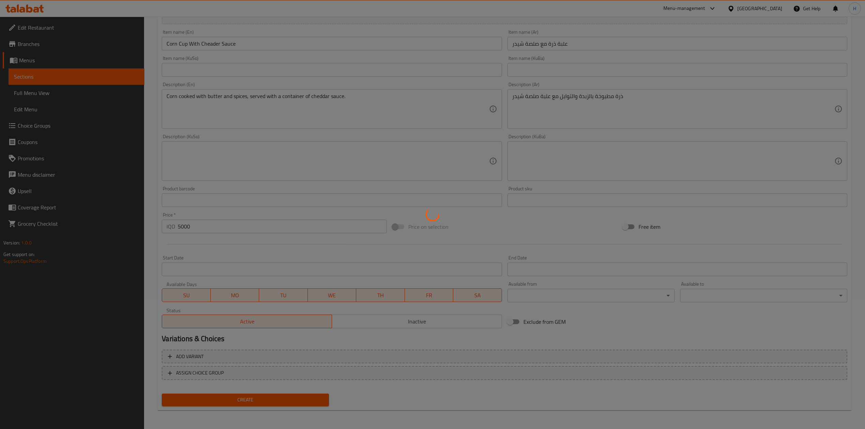
type input "0"
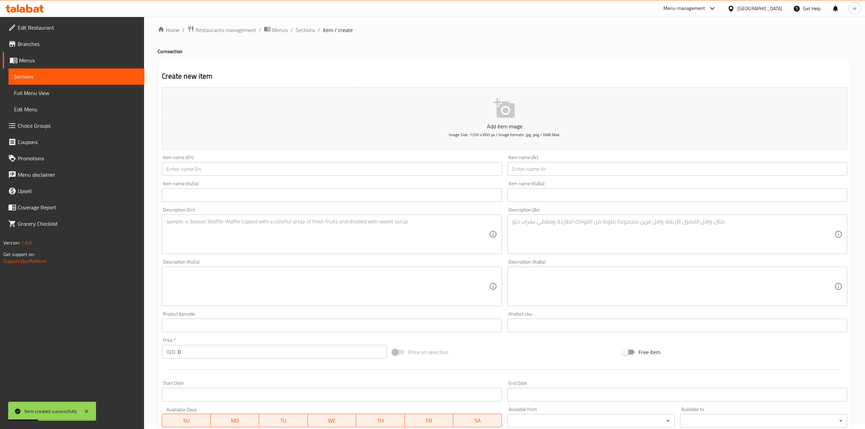
scroll to position [0, 0]
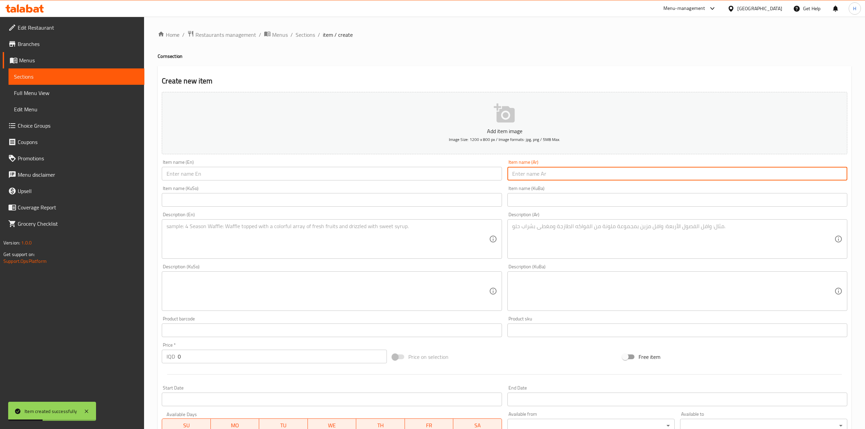
click at [530, 172] on input "text" at bounding box center [677, 174] width 340 height 14
paste input "علبة ذرة مع صلصة مدخن"
type input "علبة ذرة مع صلصة مدخن"
click at [318, 237] on textarea at bounding box center [328, 239] width 322 height 32
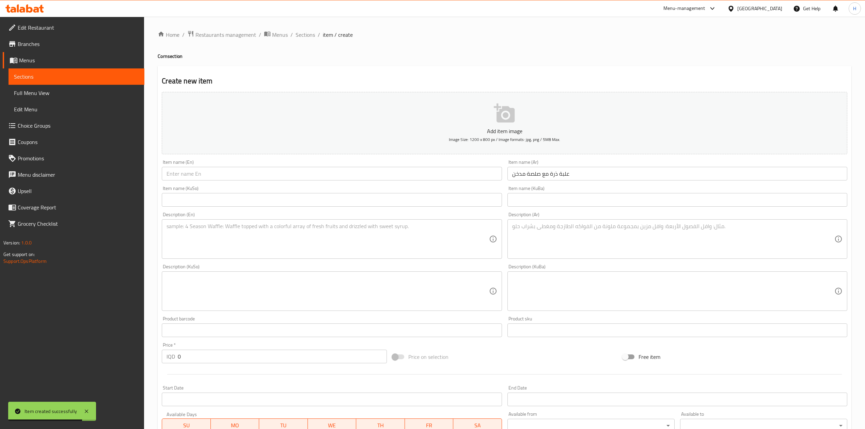
drag, startPoint x: 249, startPoint y: 163, endPoint x: 236, endPoint y: 170, distance: 14.9
click at [246, 165] on div "Item name (En) Item name (En)" at bounding box center [332, 170] width 340 height 21
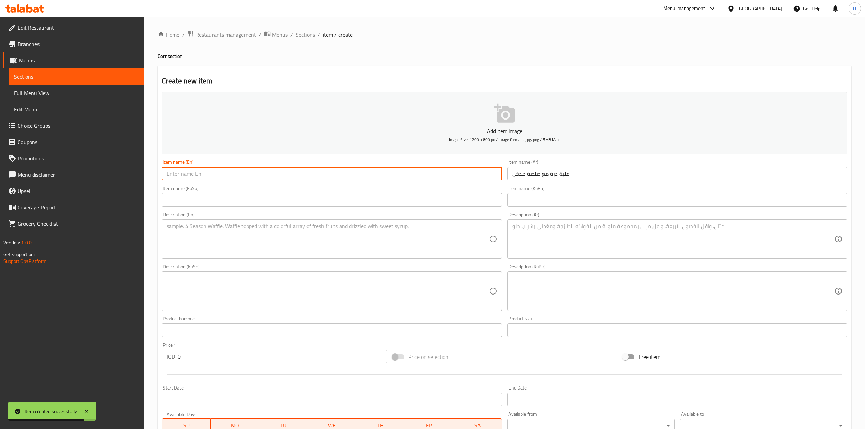
click at [236, 170] on input "text" at bounding box center [332, 174] width 340 height 14
paste input "Corn cup (or container of corn) with smoked sauce. Export to Sheets"
drag, startPoint x: 189, startPoint y: 175, endPoint x: 236, endPoint y: 180, distance: 47.9
click at [236, 180] on input "Corn cup (or container of corn) with smoked sauce. Export to Sheets" at bounding box center [332, 174] width 340 height 14
click at [188, 177] on input "Corn cup (with smoked sauce. Export to Sheets" at bounding box center [332, 174] width 340 height 14
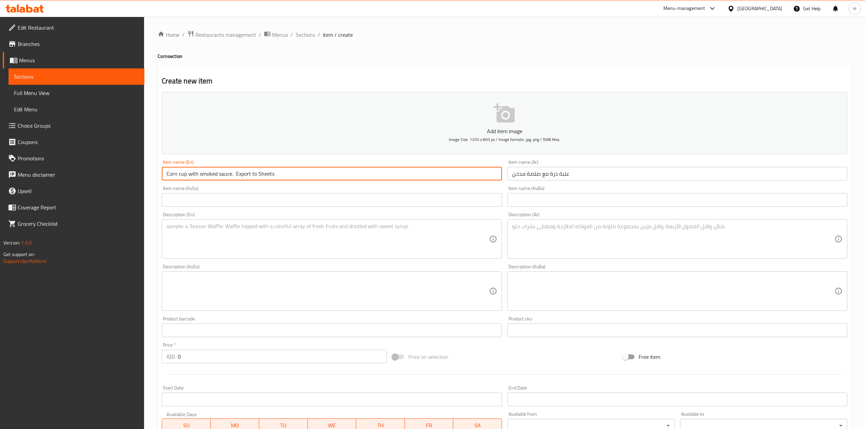
drag, startPoint x: 233, startPoint y: 175, endPoint x: 462, endPoint y: 175, distance: 229.5
click at [462, 175] on input "Corn cup with smoked sauce. Export to Sheets" at bounding box center [332, 174] width 340 height 14
type input "Corn cup with smoked sauce"
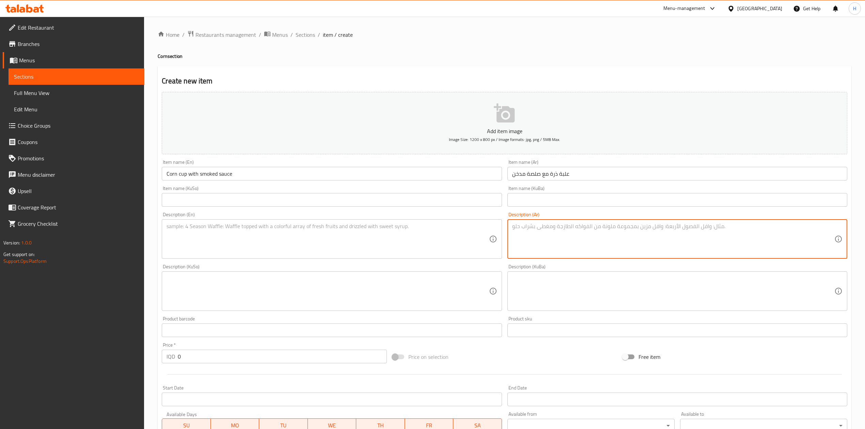
click at [612, 246] on textarea at bounding box center [673, 239] width 322 height 32
paste textarea "ذرة مطبوخة بالزبدة والتوابل مع علبة صلصة مدخن"
type textarea "ذرة مطبوخة بالزبدة والتوابل مع علبة صلصة مدخن"
click at [197, 249] on textarea at bounding box center [328, 239] width 322 height 32
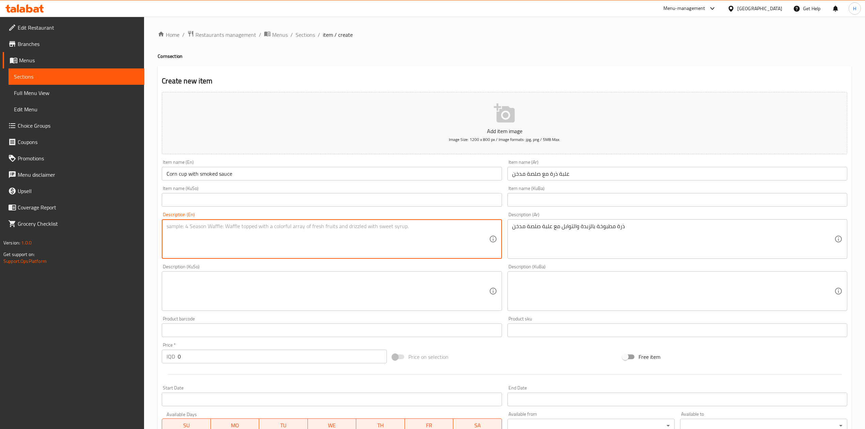
paste textarea "Corn cooked with butter and spices, served with a container of smoked sauce."
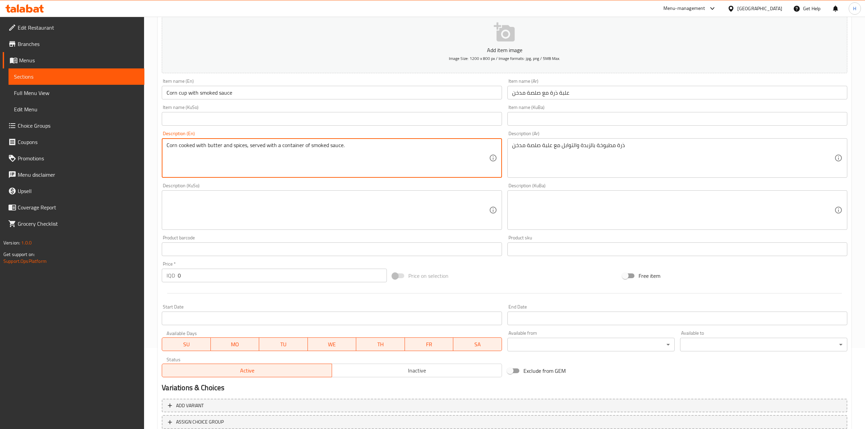
scroll to position [130, 0]
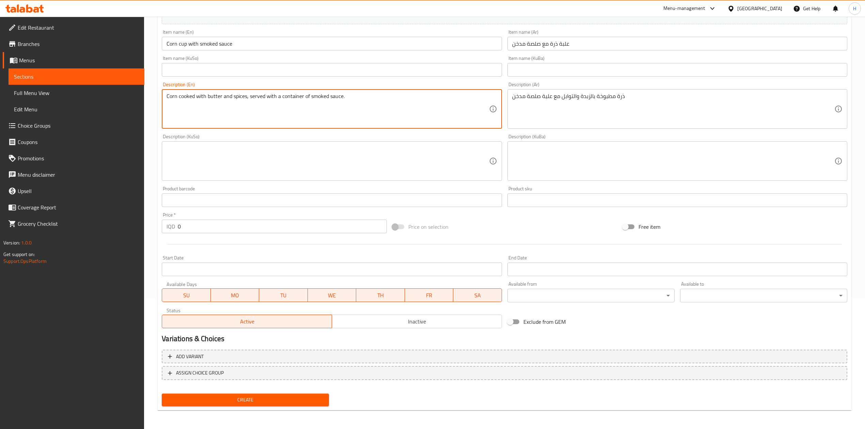
type textarea "Corn cooked with butter and spices, served with a container of smoked sauce."
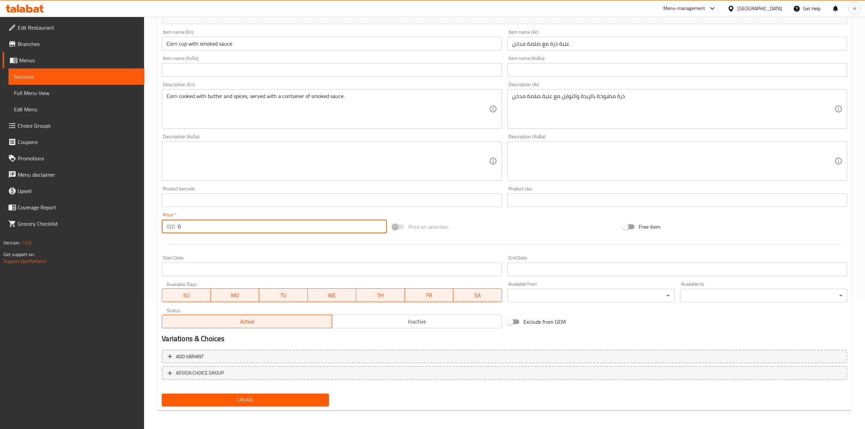
click at [198, 230] on input "0" at bounding box center [282, 227] width 209 height 14
type input "5000"
click at [260, 398] on span "Create" at bounding box center [245, 400] width 156 height 9
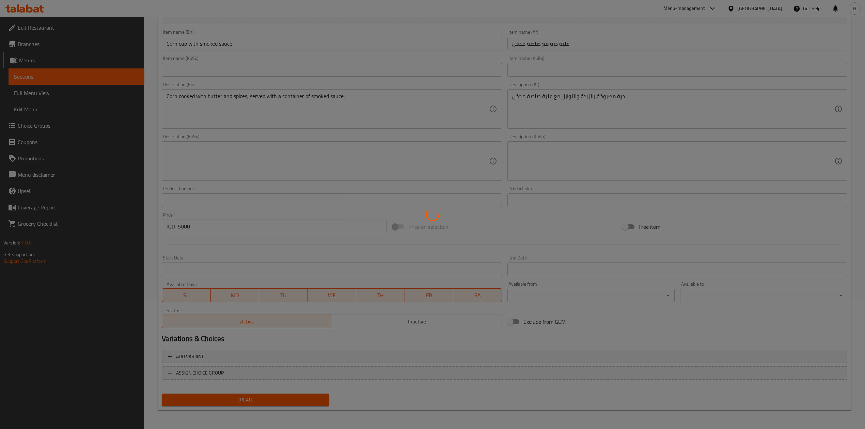
type input "0"
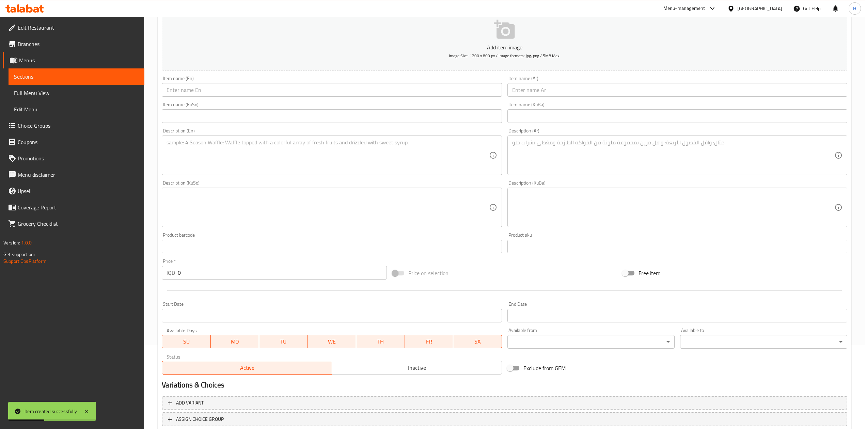
scroll to position [40, 0]
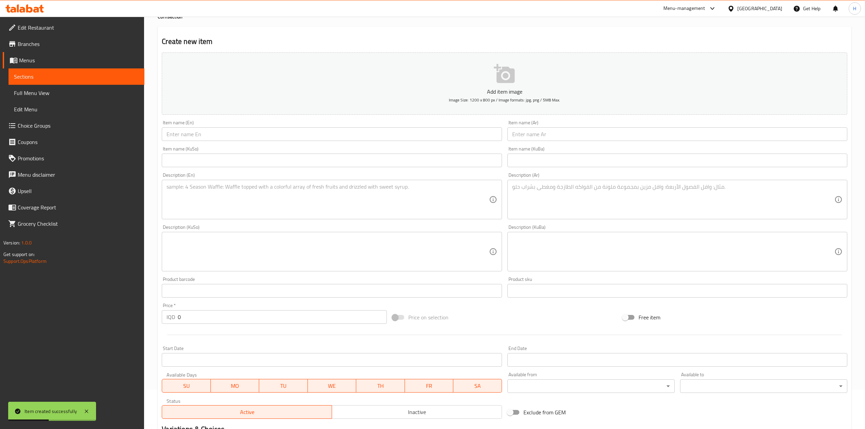
click at [562, 135] on input "text" at bounding box center [677, 134] width 340 height 14
paste input "علبة ذرة مع صلصة كلاسيك"
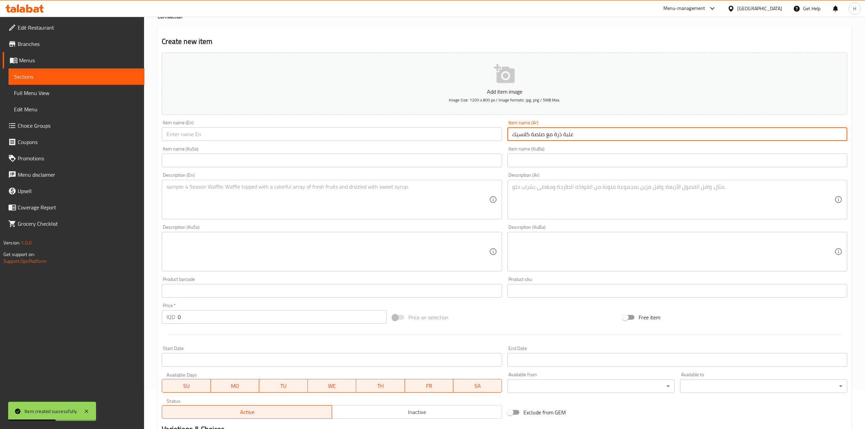
type input "علبة ذرة مع صلصة كلاسيك"
click at [215, 130] on input "text" at bounding box center [332, 134] width 340 height 14
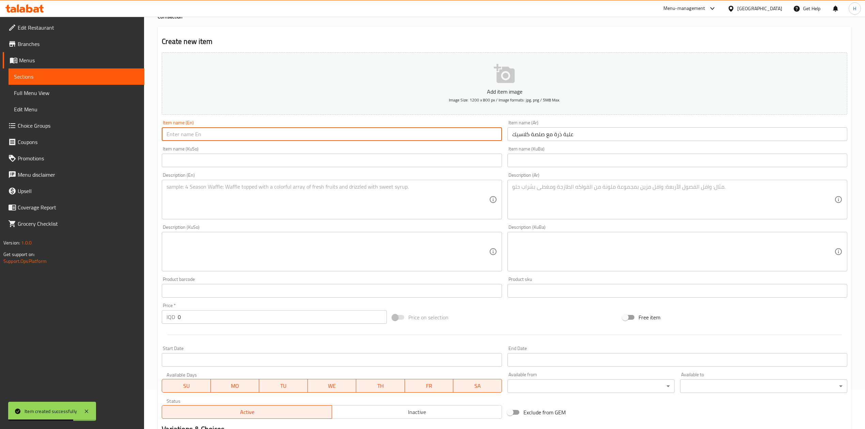
paste input "Corn cup (or container of corn) with classic sauce. Export to Sheets"
drag, startPoint x: 189, startPoint y: 134, endPoint x: 236, endPoint y: 128, distance: 48.0
click at [236, 128] on input "Corn cup (with classic sauce. Export to Sheets" at bounding box center [332, 134] width 340 height 14
drag, startPoint x: 190, startPoint y: 136, endPoint x: 188, endPoint y: 141, distance: 5.7
click at [188, 141] on input "Corn cup xport to Sheets" at bounding box center [332, 134] width 340 height 14
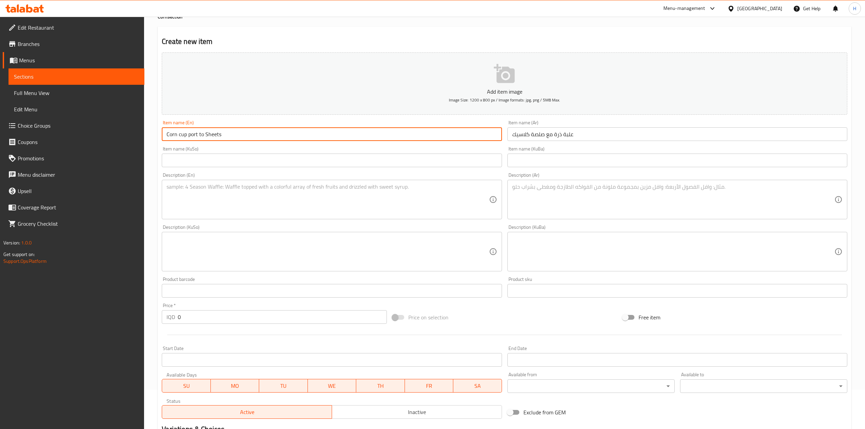
click at [210, 140] on input "Corn cup port to Sheets" at bounding box center [332, 134] width 340 height 14
paste input "(or container of corn) with classic sauce. Ex"
drag, startPoint x: 187, startPoint y: 133, endPoint x: 236, endPoint y: 143, distance: 50.4
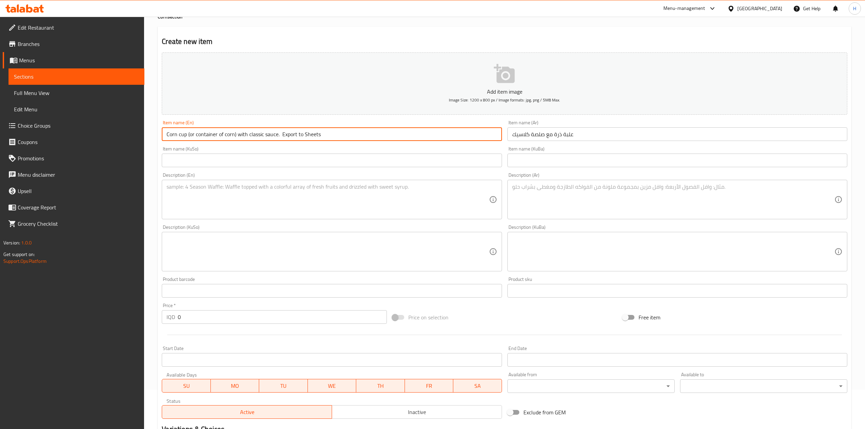
click at [236, 143] on div "Item name (En) Corn cup (or container of corn) with classic sauce. Export to Sh…" at bounding box center [331, 130] width 345 height 26
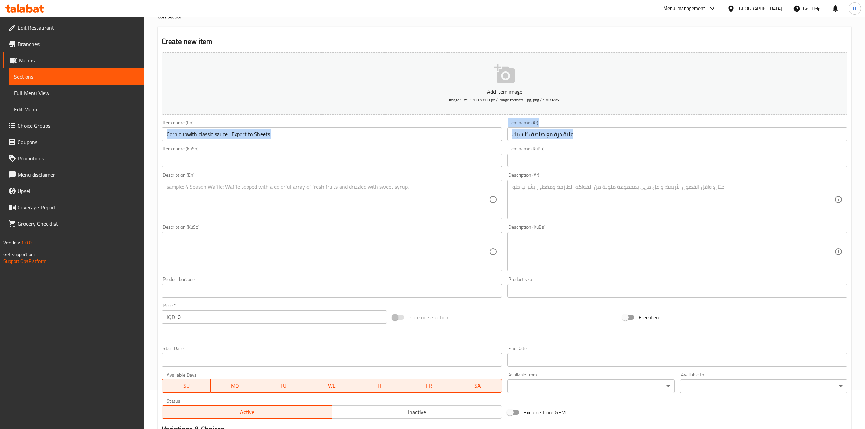
click at [236, 144] on div "Add item image Image Size: 1200 x 800 px / Image formats: jpg, png / 5MB Max. I…" at bounding box center [504, 236] width 691 height 372
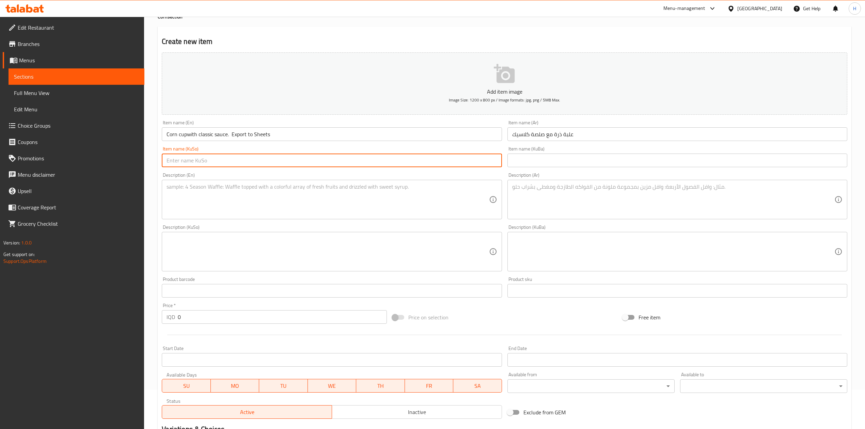
drag, startPoint x: 325, startPoint y: 156, endPoint x: 196, endPoint y: 153, distance: 128.8
click at [325, 157] on input "text" at bounding box center [332, 161] width 340 height 14
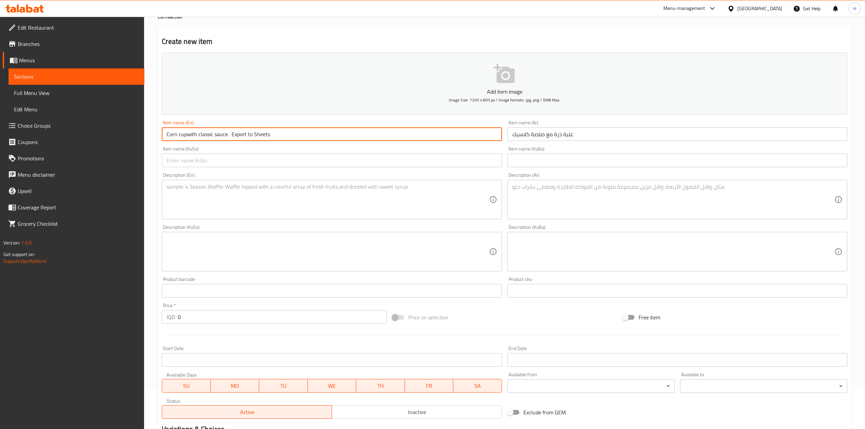
drag, startPoint x: 187, startPoint y: 136, endPoint x: 193, endPoint y: 142, distance: 8.2
click at [188, 136] on input "Corn cupwith classic sauce. Export to Sheets" at bounding box center [332, 134] width 340 height 14
drag, startPoint x: 234, startPoint y: 137, endPoint x: 417, endPoint y: 143, distance: 183.6
click at [413, 144] on div "Item name (En) Corn cup with classic sauce. Export to Sheets Item name (En)" at bounding box center [331, 130] width 345 height 26
drag, startPoint x: 190, startPoint y: 135, endPoint x: 189, endPoint y: 146, distance: 11.0
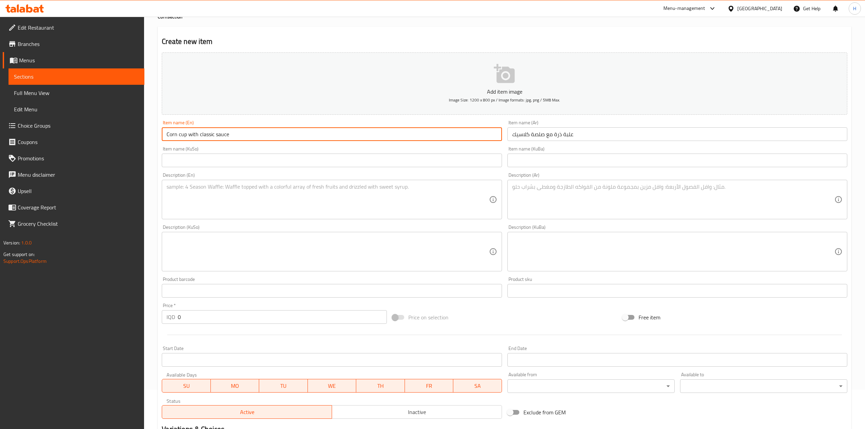
click at [189, 146] on div "Add item image Image Size: 1200 x 800 px / Image formats: jpg, png / 5MB Max. I…" at bounding box center [504, 236] width 691 height 372
click at [182, 139] on input "Corn cup With classic sauce" at bounding box center [332, 134] width 340 height 14
click at [200, 139] on input "Corn Cup With classic sauce" at bounding box center [332, 134] width 340 height 14
click at [217, 138] on input "Corn Cup With Classic sauce" at bounding box center [332, 134] width 340 height 14
type input "Corn Cup With Classic Sauce"
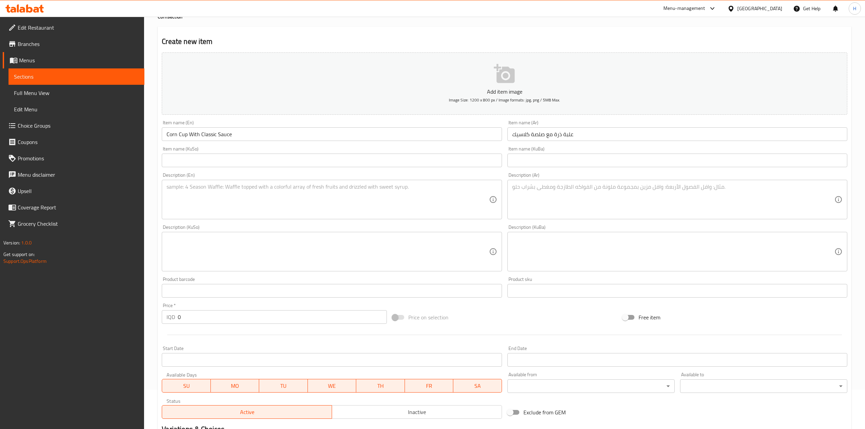
drag, startPoint x: 612, startPoint y: 221, endPoint x: 610, endPoint y: 210, distance: 11.8
click at [611, 218] on div "Description (Ar) Description (Ar)" at bounding box center [677, 196] width 345 height 52
click at [608, 205] on textarea at bounding box center [673, 200] width 322 height 32
paste textarea "ذرة مطبوخة بالزبدة والتوابل مع علبة صلصة كلاسيك"
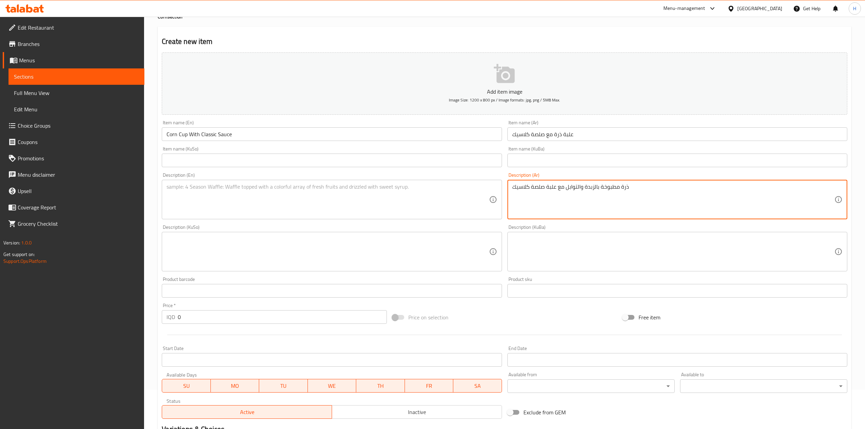
type textarea "ذرة مطبوخة بالزبدة والتوابل مع علبة صلصة كلاسيك"
click at [315, 203] on textarea at bounding box center [328, 200] width 322 height 32
paste textarea "Corn cooked with butter and spices, served with a container of classic sauce."
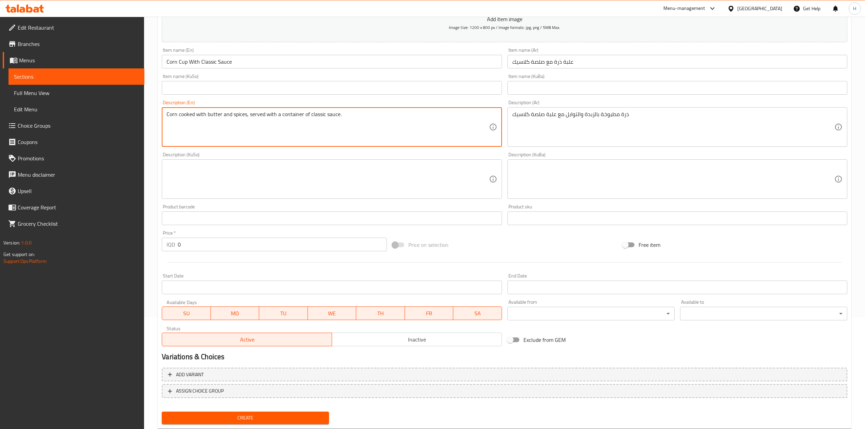
scroll to position [130, 0]
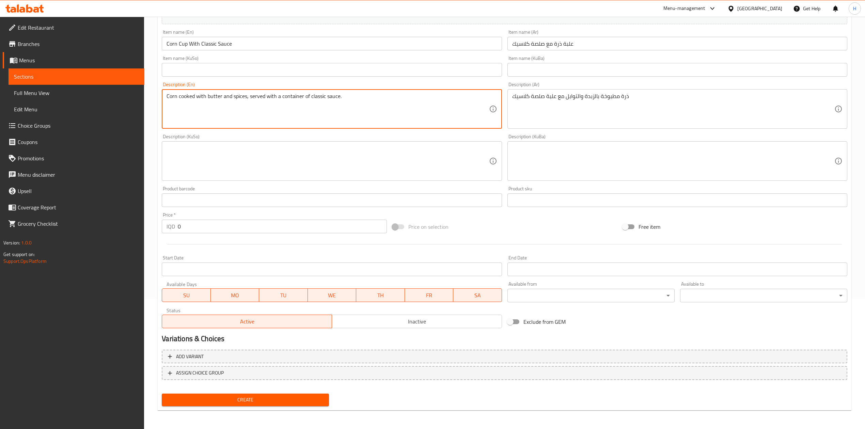
type textarea "Corn cooked with butter and spices, served with a container of classic sauce."
click at [221, 231] on input "0" at bounding box center [282, 227] width 209 height 14
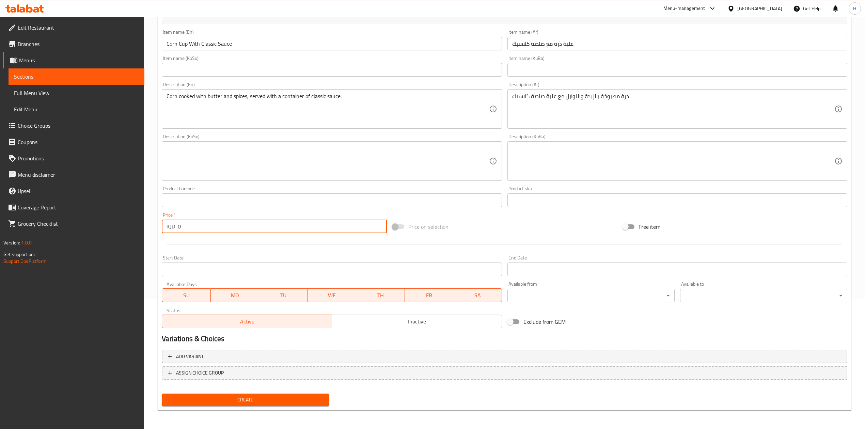
click at [221, 231] on input "0" at bounding box center [282, 227] width 209 height 14
type input "5000"
click at [282, 401] on span "Create" at bounding box center [245, 400] width 156 height 9
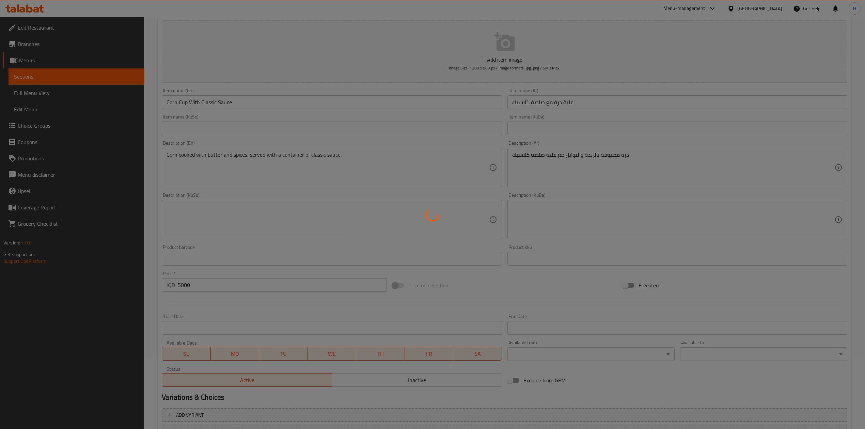
scroll to position [0, 0]
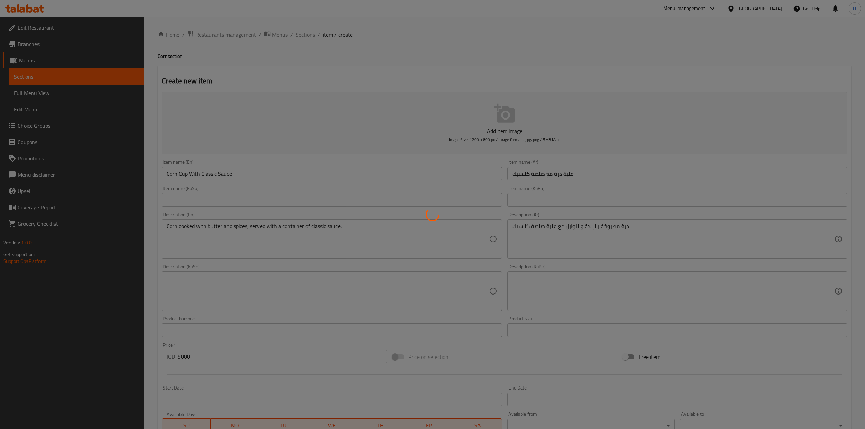
type input "0"
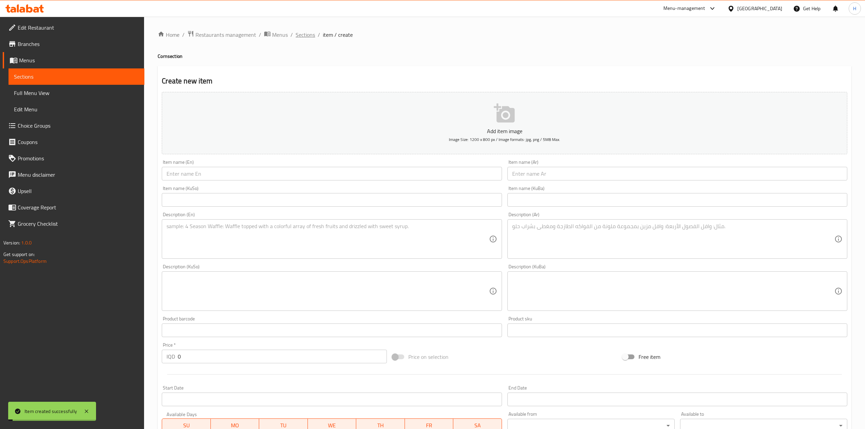
click at [308, 36] on span "Sections" at bounding box center [305, 35] width 19 height 8
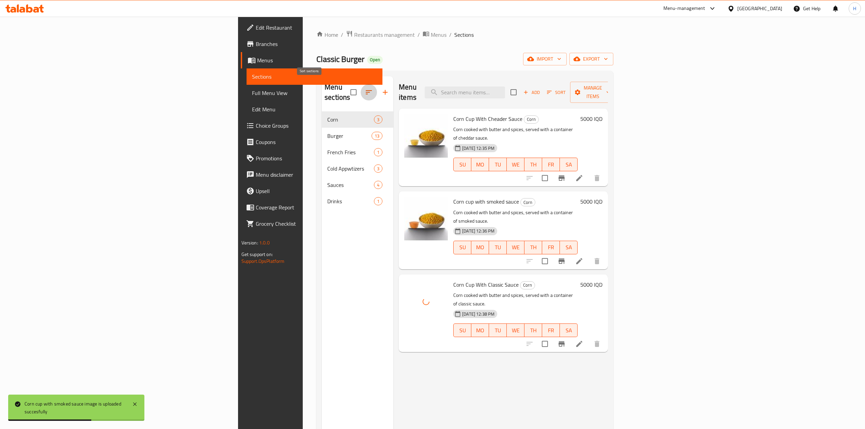
click at [365, 88] on icon "button" at bounding box center [369, 92] width 8 height 8
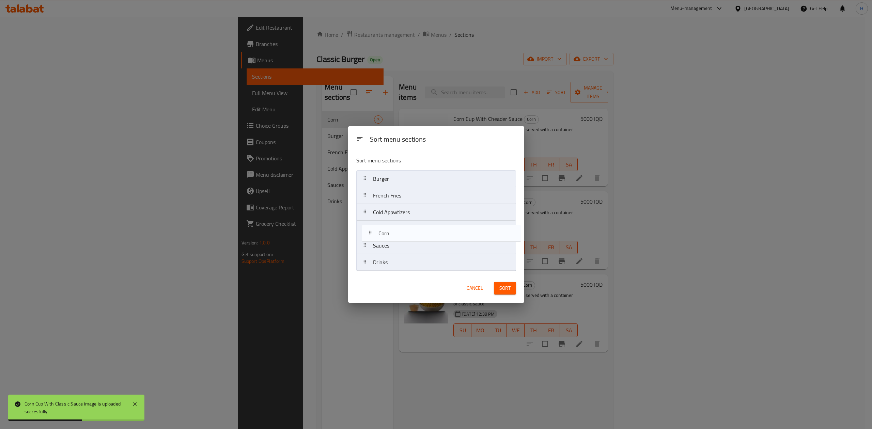
drag, startPoint x: 397, startPoint y: 184, endPoint x: 402, endPoint y: 239, distance: 55.1
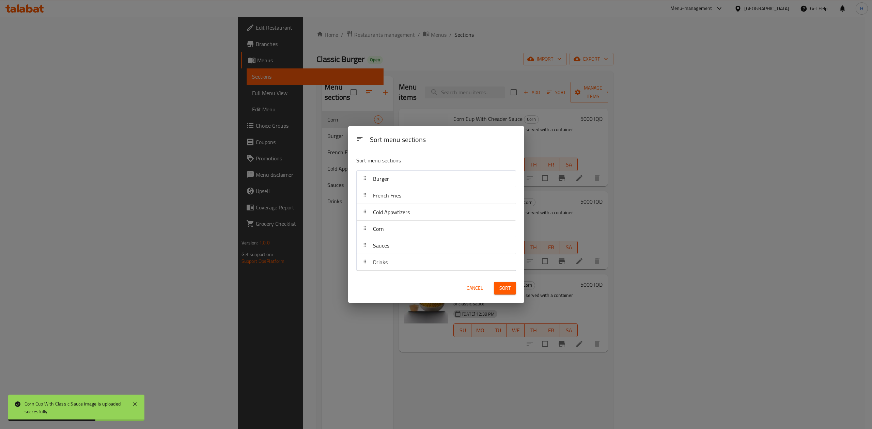
click at [514, 291] on button "Sort" at bounding box center [505, 288] width 22 height 13
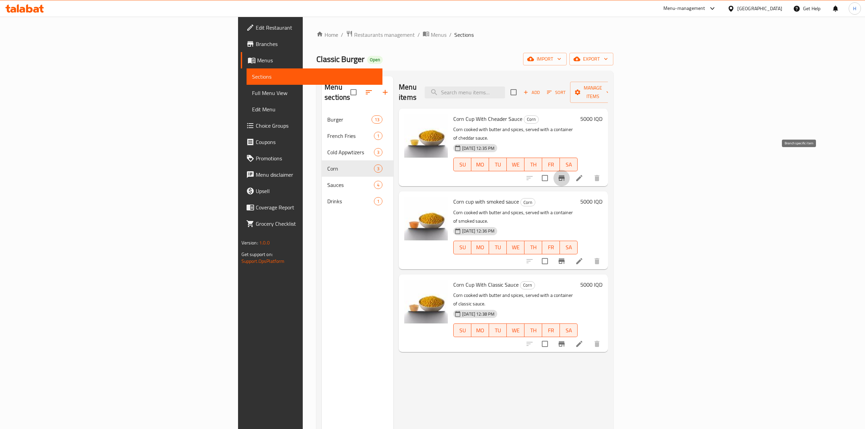
click at [570, 170] on button "Branch-specific-item" at bounding box center [561, 178] width 16 height 16
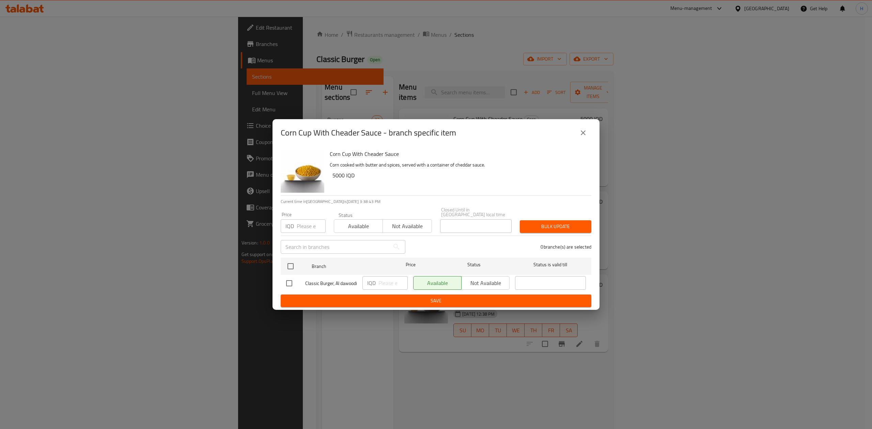
click at [591, 134] on div "Corn Cup With Cheader Sauce - branch specific item" at bounding box center [435, 132] width 327 height 27
drag, startPoint x: 586, startPoint y: 131, endPoint x: 556, endPoint y: 229, distance: 102.5
click at [585, 131] on icon "close" at bounding box center [583, 133] width 8 height 8
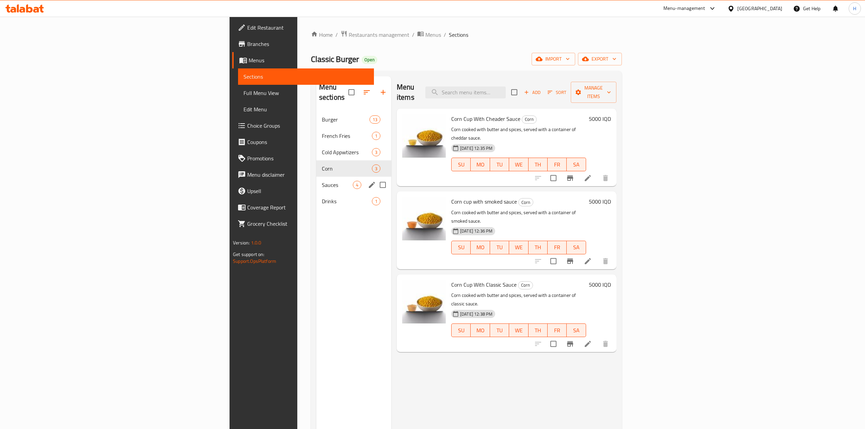
click at [316, 160] on div "Corn 3" at bounding box center [353, 168] width 75 height 16
click at [322, 148] on span "Cold Appwtizers" at bounding box center [337, 152] width 31 height 8
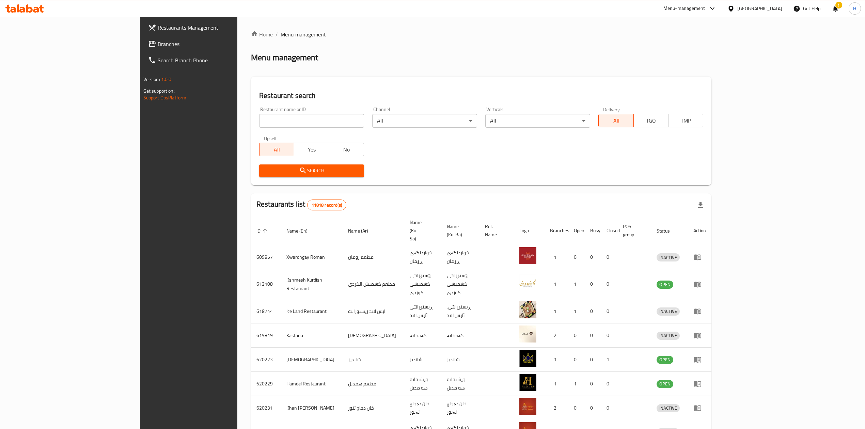
drag, startPoint x: 240, startPoint y: 32, endPoint x: 153, endPoint y: 40, distance: 87.6
click at [237, 40] on div "Home / Menu management Menu management Restaurant search Restaurant name or ID …" at bounding box center [481, 273] width 488 height 513
click at [263, 42] on div "Home / Menu management Menu management Restaurant search Restaurant name or ID …" at bounding box center [481, 273] width 460 height 486
click at [259, 120] on input "search" at bounding box center [311, 121] width 105 height 14
paste input "663999"
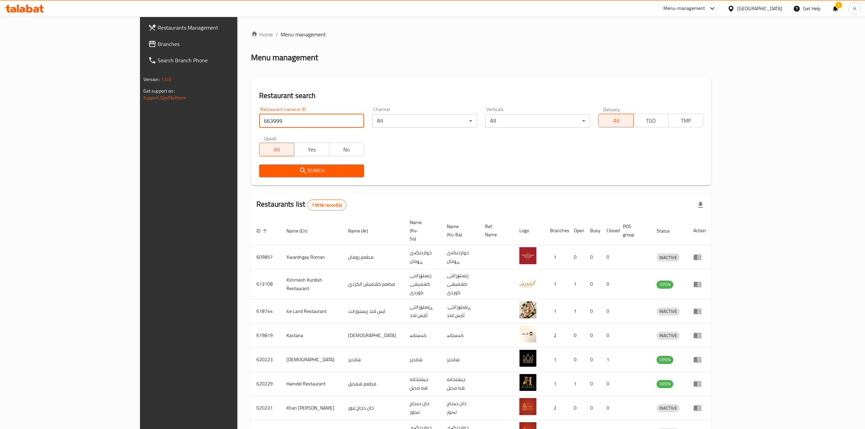
type input "663999"
click button "Search" at bounding box center [311, 170] width 105 height 13
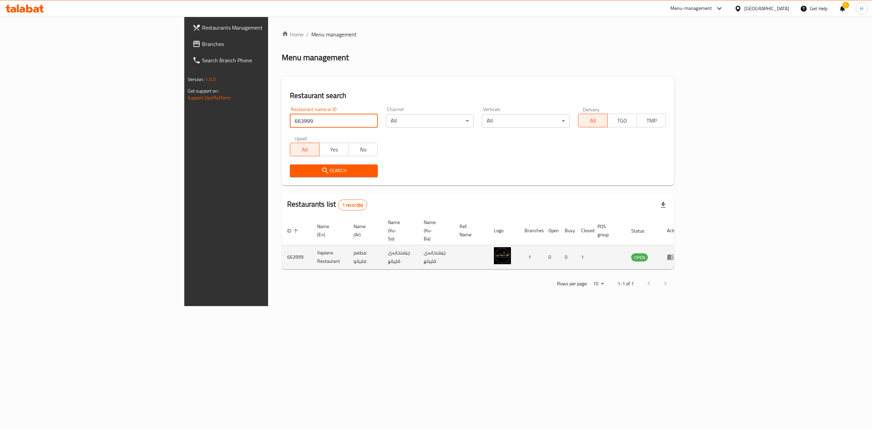
click at [675, 255] on icon "enhanced table" at bounding box center [670, 258] width 7 height 6
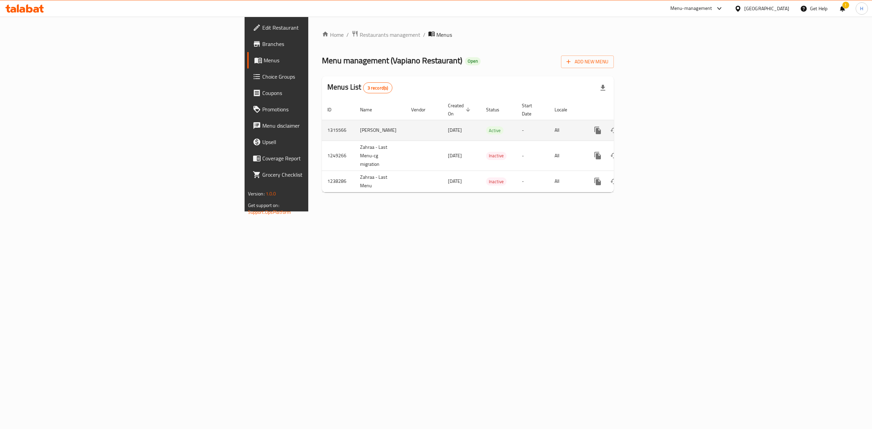
click at [655, 122] on link "enhanced table" at bounding box center [646, 130] width 16 height 16
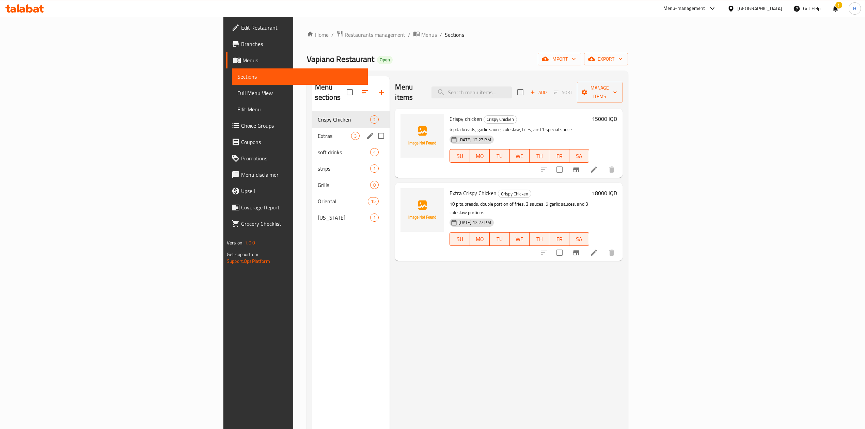
click at [312, 133] on div "Extras 3" at bounding box center [351, 136] width 78 height 16
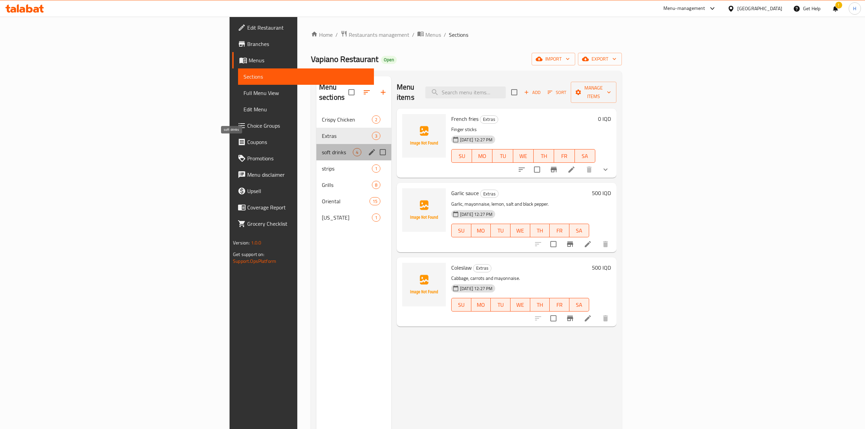
click at [322, 148] on span "soft drinks" at bounding box center [337, 152] width 31 height 8
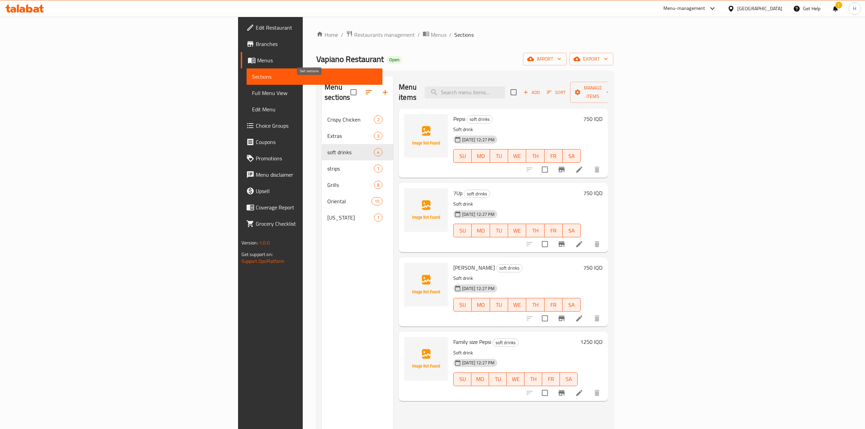
click at [366, 90] on icon "button" at bounding box center [369, 92] width 6 height 4
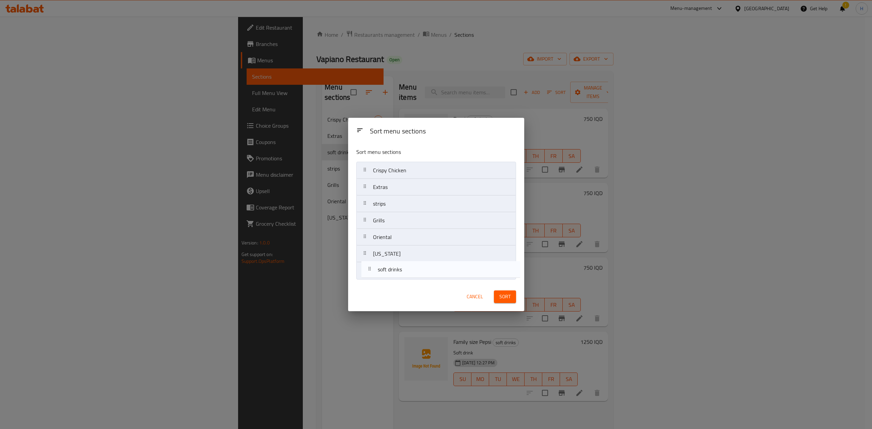
drag, startPoint x: 401, startPoint y: 208, endPoint x: 407, endPoint y: 277, distance: 69.3
click at [407, 277] on nav "Crispy Chicken Extras soft drinks strips Grills Oriental Kentucky" at bounding box center [436, 220] width 160 height 117
drag, startPoint x: 417, startPoint y: 190, endPoint x: 416, endPoint y: 258, distance: 68.1
click at [416, 258] on nav "Crispy Chicken Extras strips Grills Oriental Kentucky soft drinks" at bounding box center [436, 220] width 160 height 117
drag, startPoint x: 411, startPoint y: 212, endPoint x: 411, endPoint y: 191, distance: 21.1
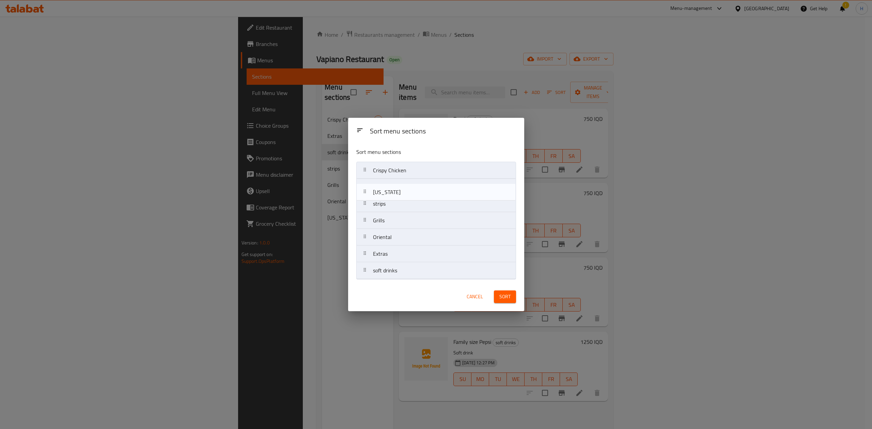
click at [411, 191] on nav "Crispy Chicken strips Grills Oriental Kentucky Extras soft drinks" at bounding box center [436, 220] width 160 height 117
drag, startPoint x: 404, startPoint y: 240, endPoint x: 409, endPoint y: 222, distance: 19.2
click at [409, 222] on nav "Crispy Chicken Kentucky strips Grills Oriental Extras soft drinks" at bounding box center [436, 220] width 160 height 117
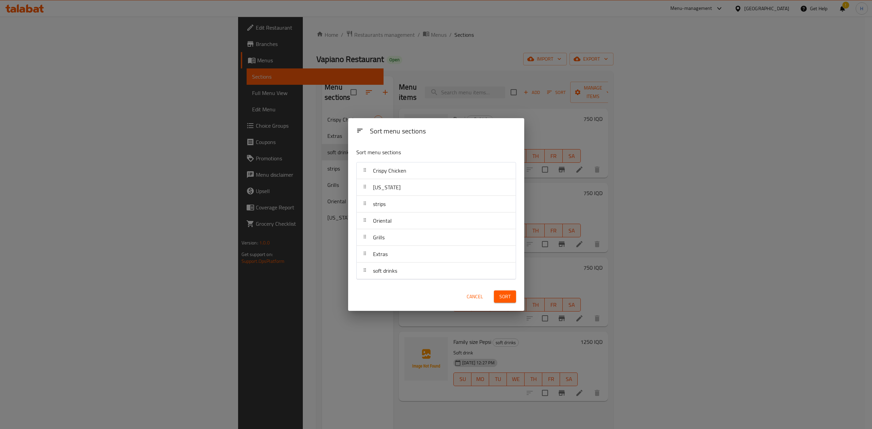
click at [510, 297] on span "Sort" at bounding box center [504, 297] width 11 height 9
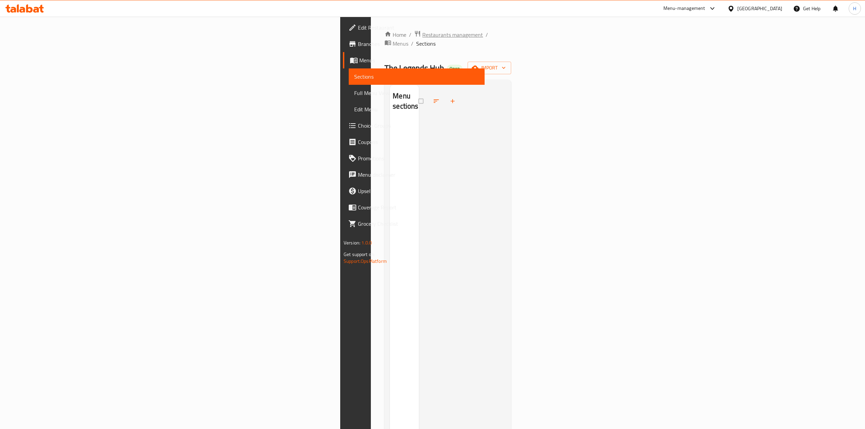
click at [422, 36] on span "Restaurants management" at bounding box center [452, 35] width 61 height 8
